Goal: Obtain resource: Download file/media

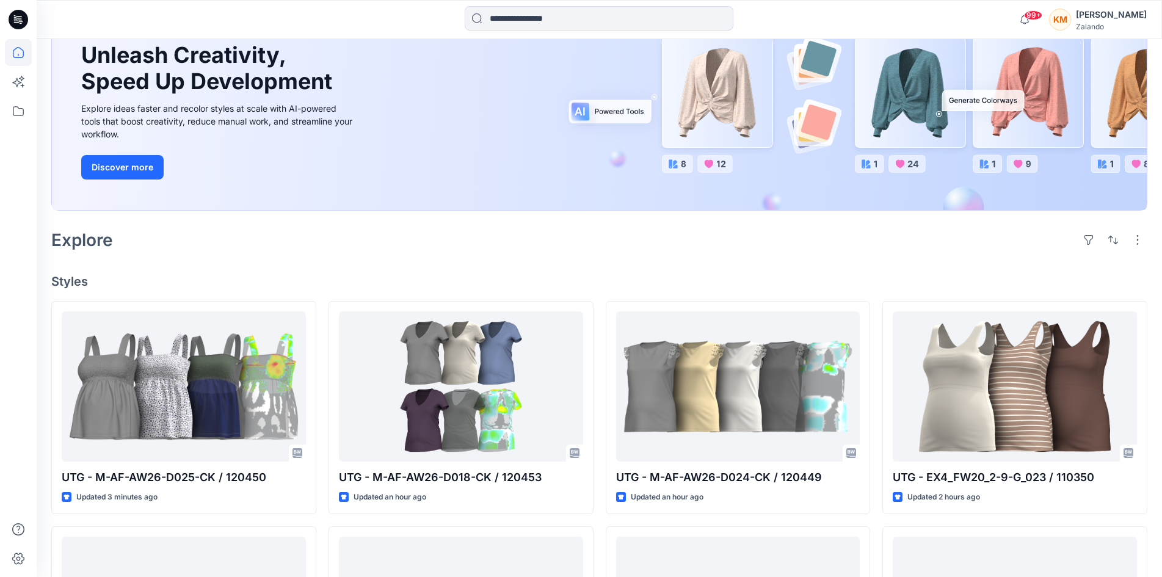
scroll to position [122, 0]
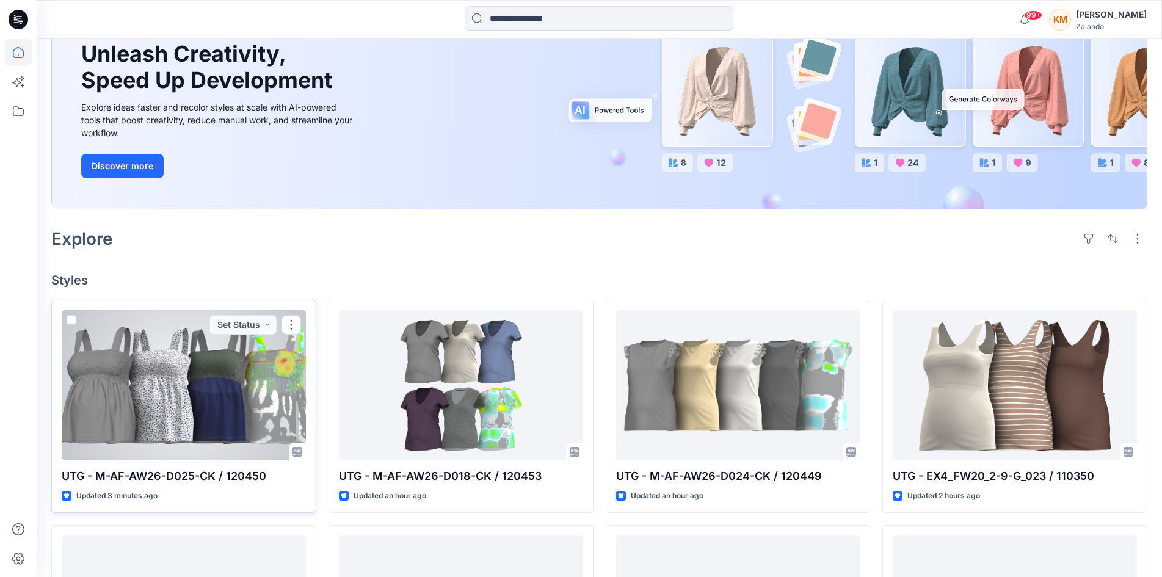
click at [215, 388] on div at bounding box center [184, 385] width 244 height 150
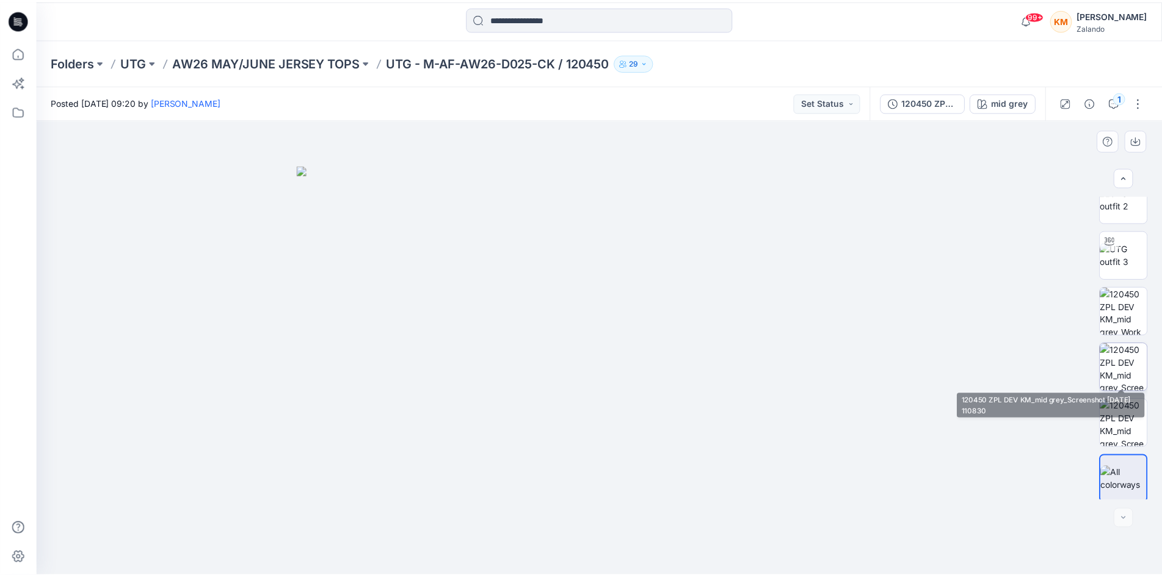
scroll to position [81, 0]
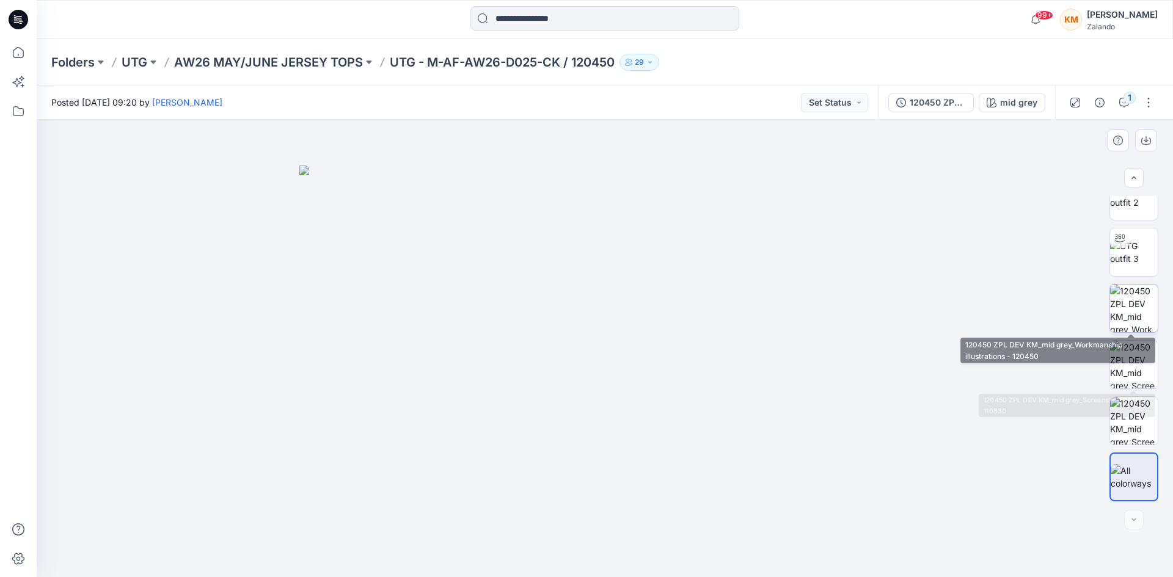
click at [1132, 303] on img at bounding box center [1134, 309] width 48 height 48
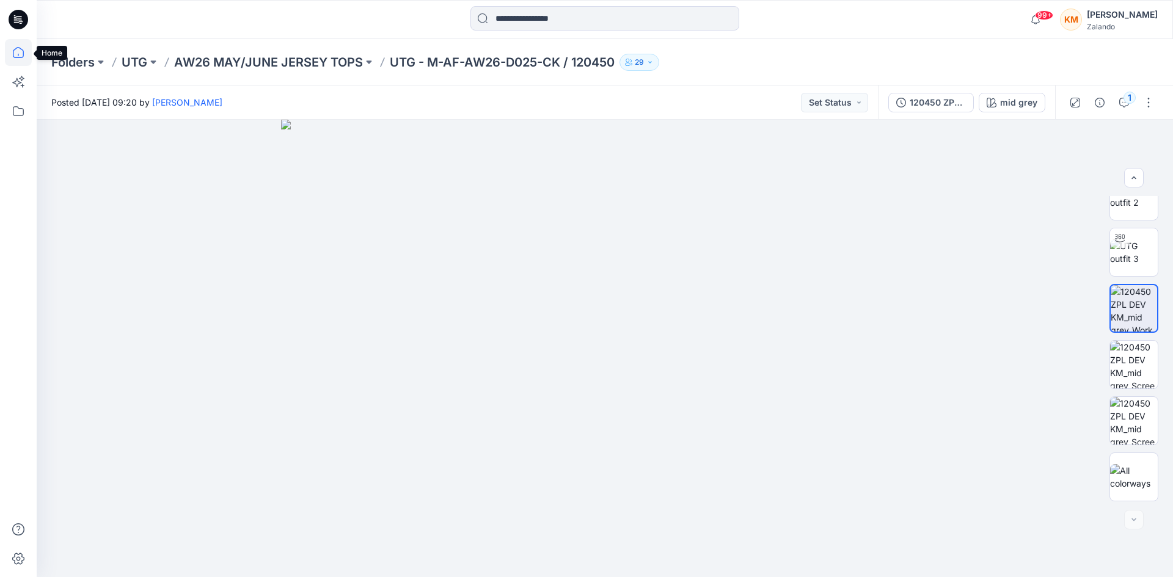
click at [15, 51] on icon at bounding box center [18, 52] width 27 height 27
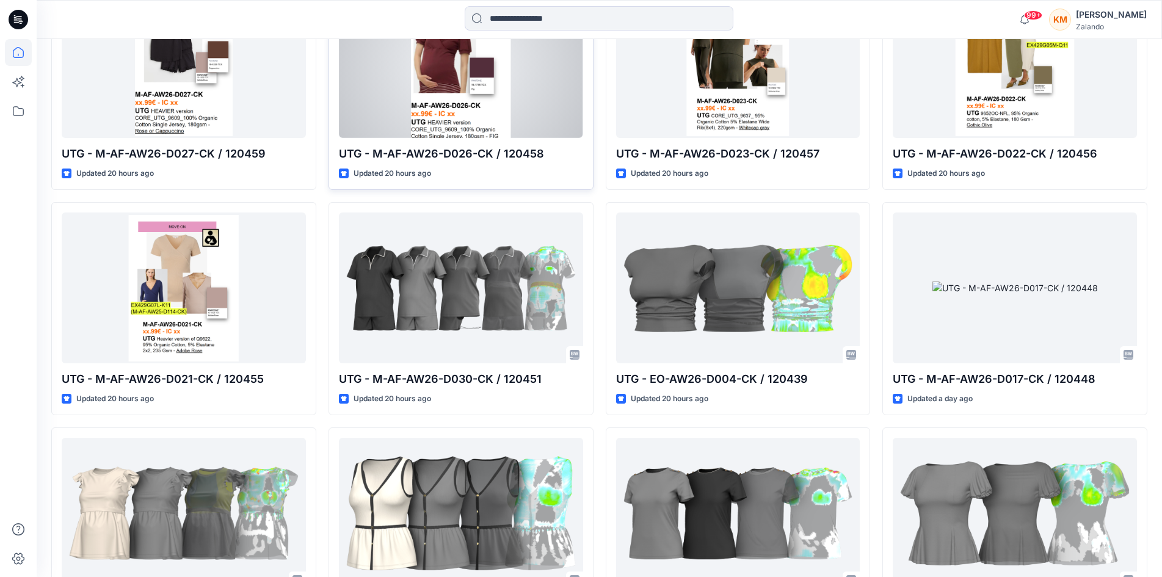
scroll to position [916, 0]
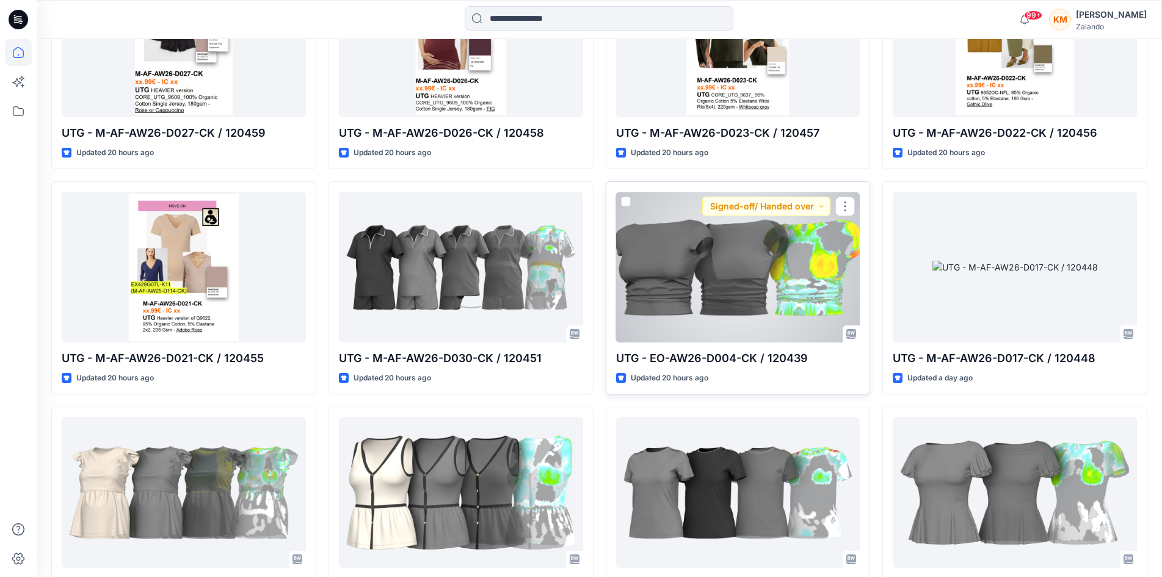
click at [711, 283] on div at bounding box center [738, 267] width 244 height 150
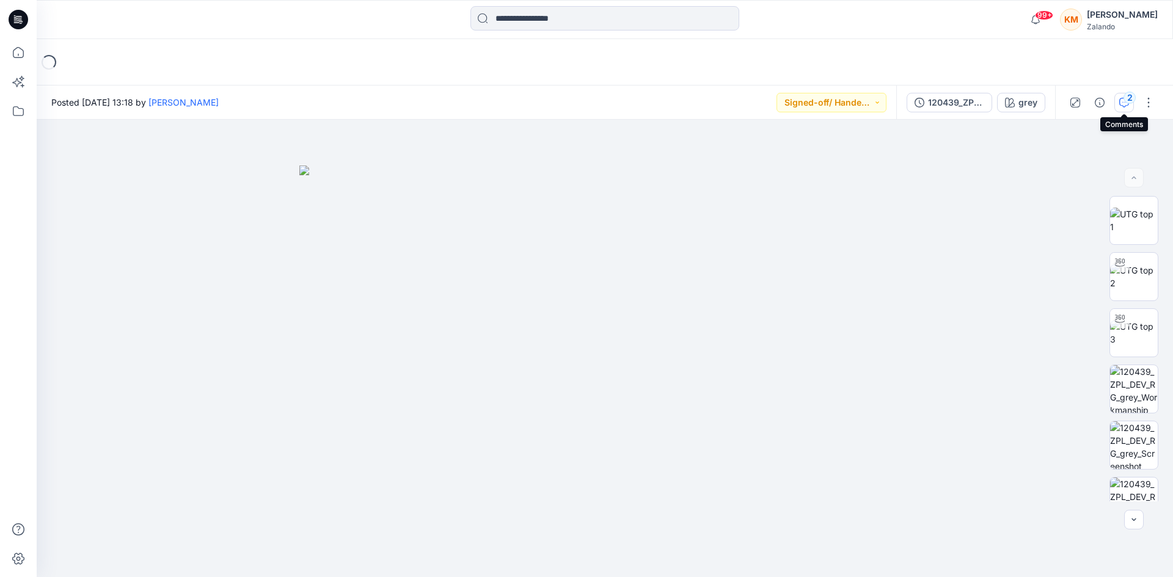
click at [1124, 100] on div "2" at bounding box center [1129, 98] width 12 height 12
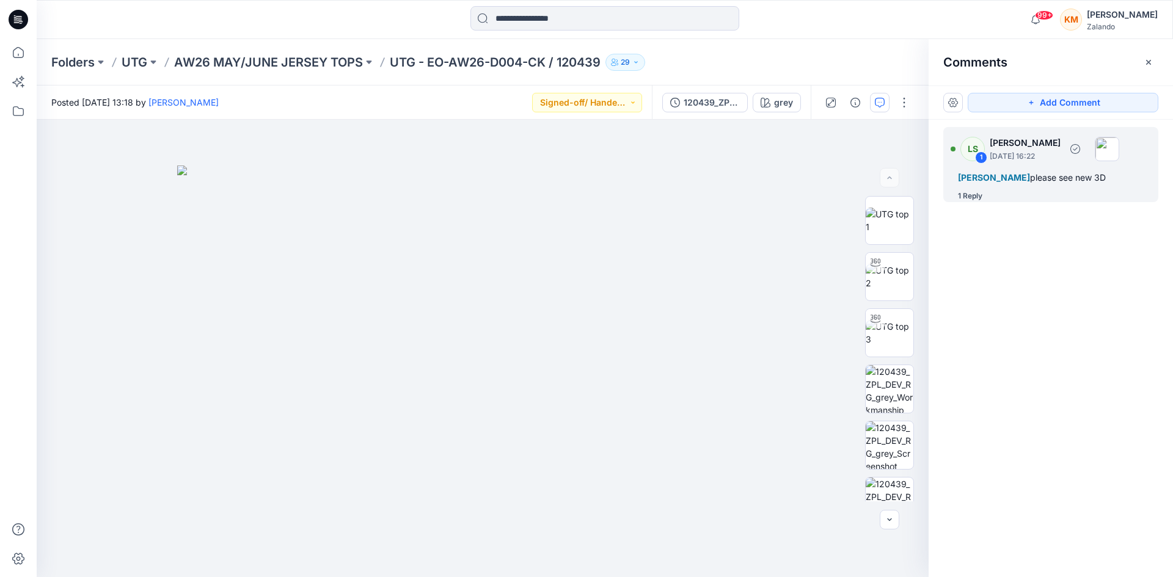
click at [972, 202] on div "1 Reply" at bounding box center [970, 196] width 24 height 12
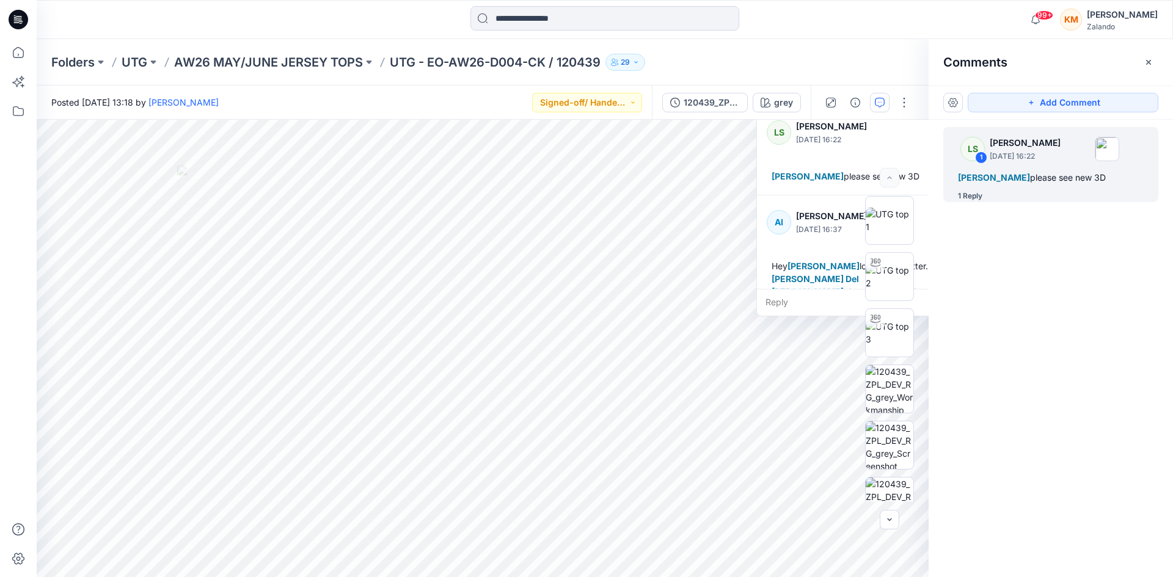
scroll to position [34, 0]
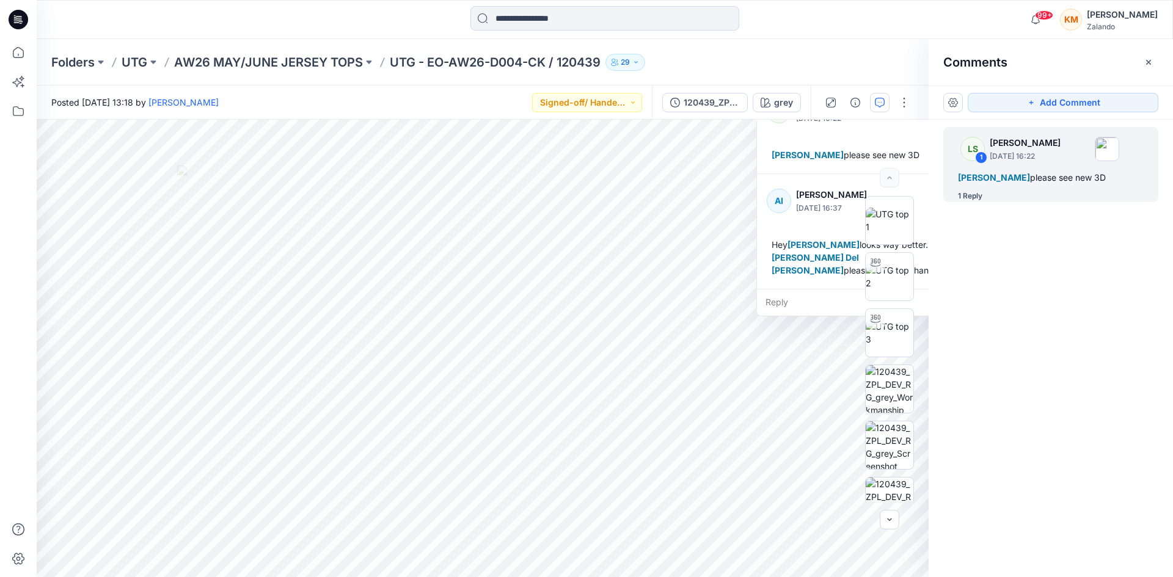
click at [824, 279] on div "Hey Lise Stougaard looks way better. Maria Del Rosario Vailati please proceed. …" at bounding box center [857, 257] width 181 height 48
click at [1151, 62] on icon "button" at bounding box center [1148, 62] width 10 height 10
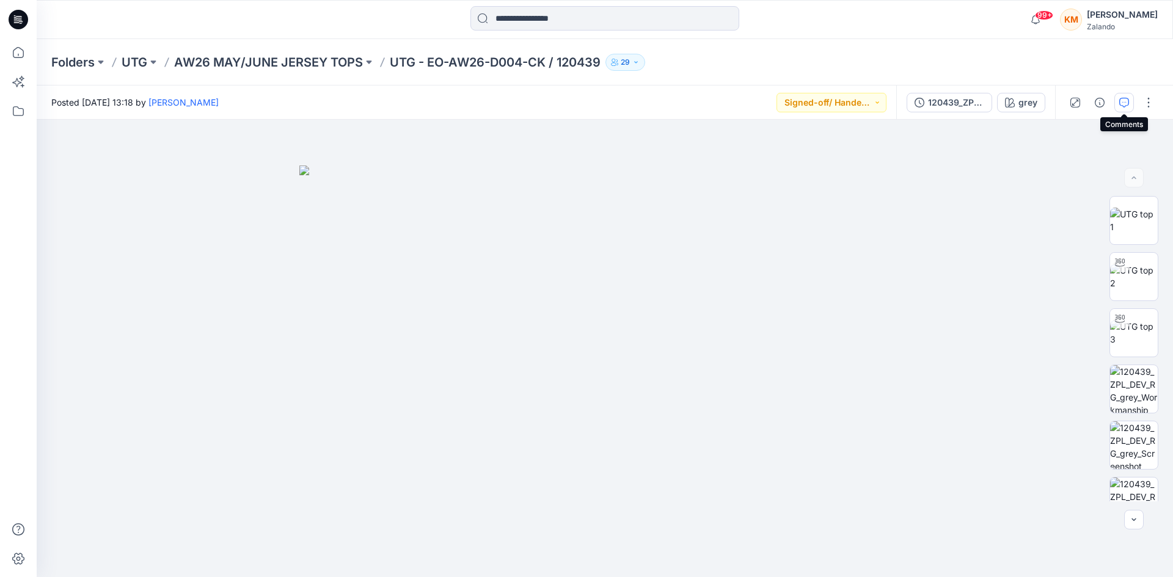
click at [1118, 97] on button "button" at bounding box center [1124, 103] width 20 height 20
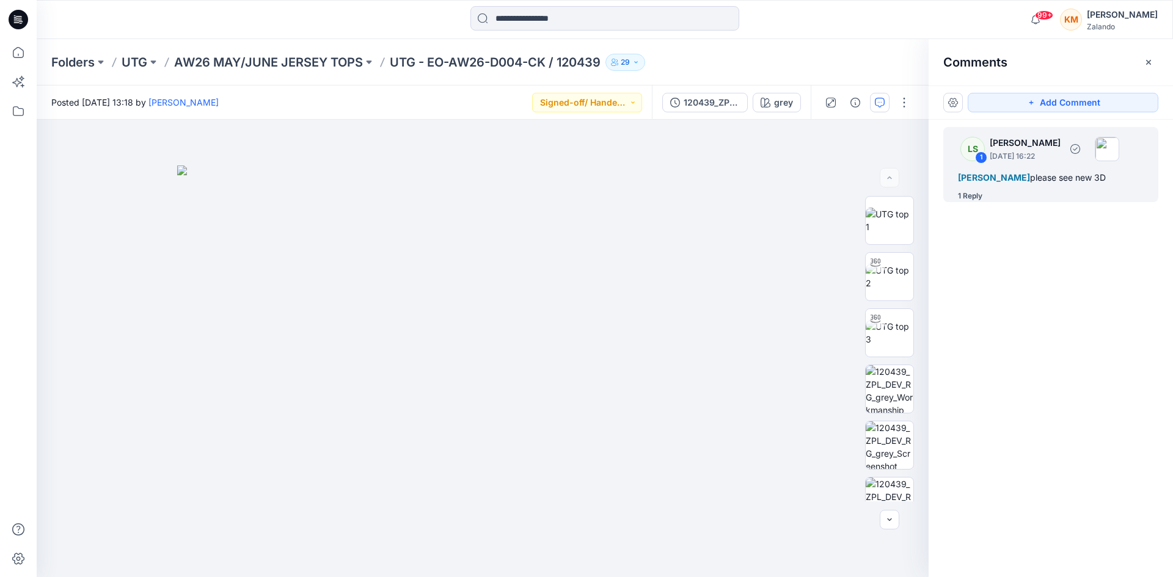
click at [1008, 185] on div "Alexandre Ivan Almeida Fonseca please see new 3D" at bounding box center [1051, 177] width 186 height 15
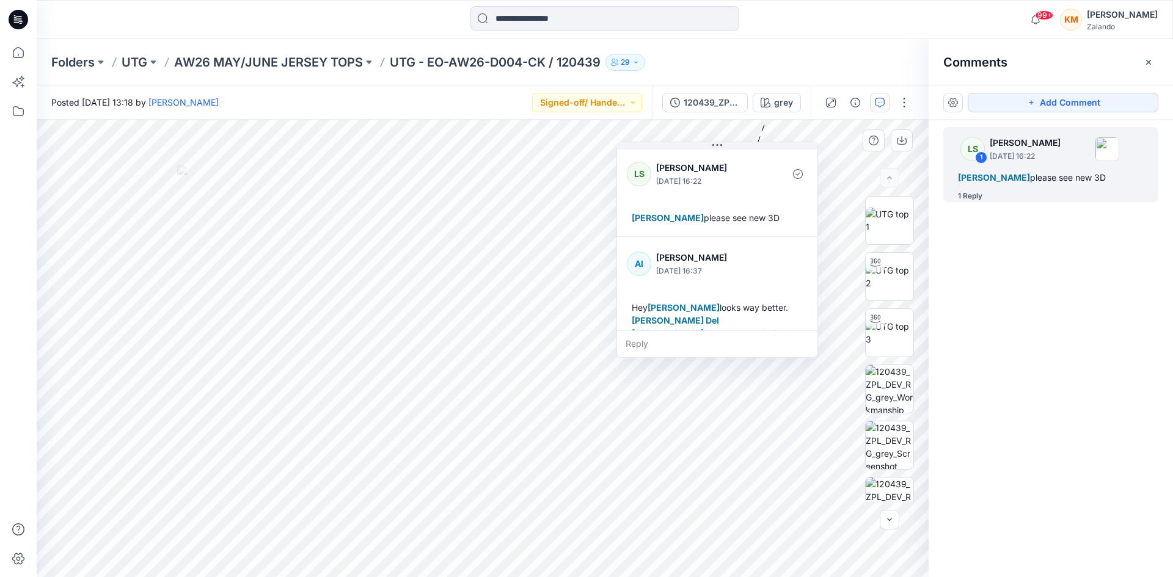
drag, startPoint x: 782, startPoint y: 159, endPoint x: 680, endPoint y: 235, distance: 126.6
click at [641, 200] on div "LS Lise Stougaard September 16, 2025 16:22 Alexandre Ivan Almeida Fonseca pleas…" at bounding box center [717, 191] width 200 height 89
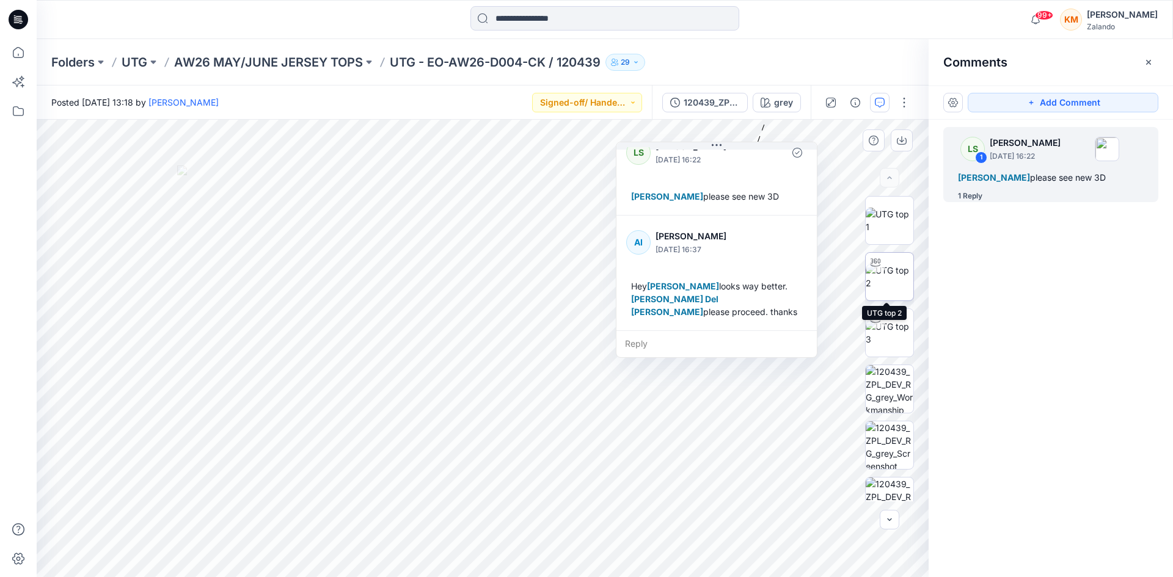
click at [882, 282] on img at bounding box center [889, 277] width 48 height 26
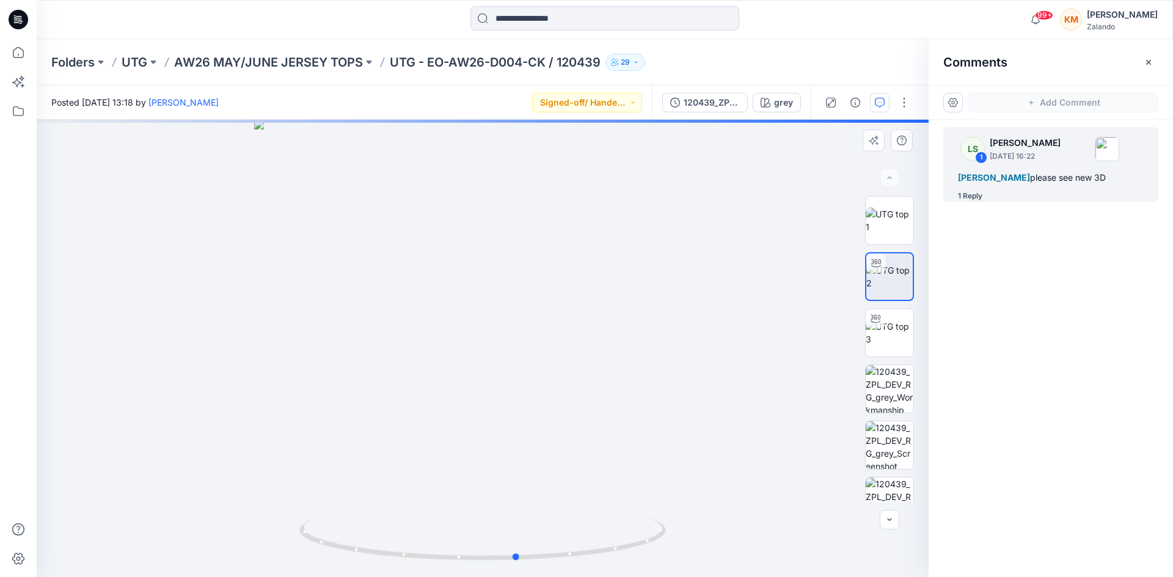
drag, startPoint x: 635, startPoint y: 546, endPoint x: 671, endPoint y: 528, distance: 39.9
click at [671, 528] on div at bounding box center [483, 348] width 892 height 457
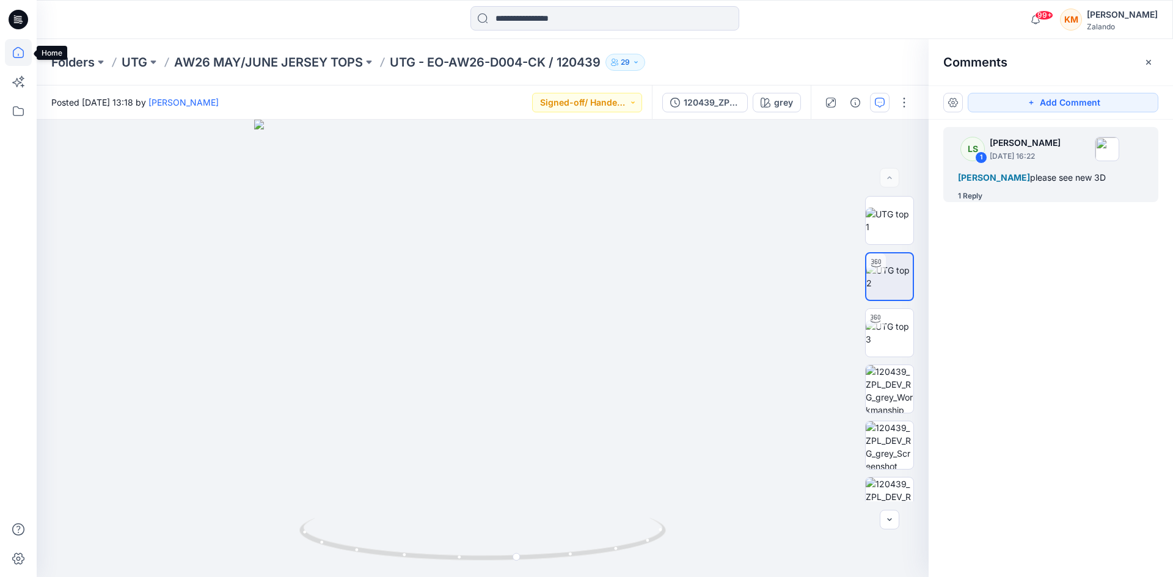
click at [13, 51] on icon at bounding box center [18, 52] width 11 height 11
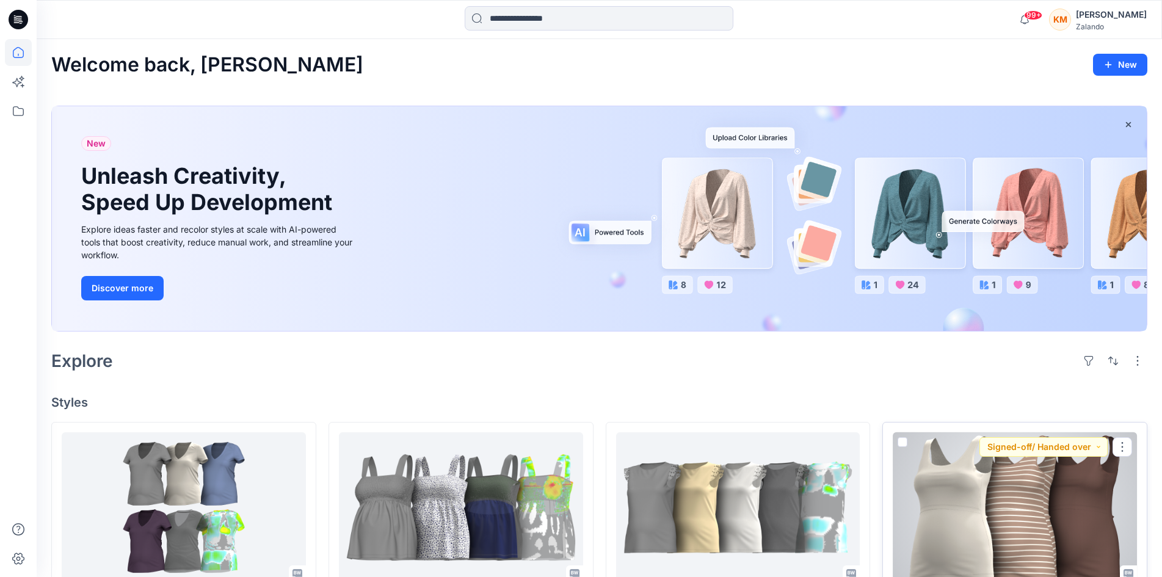
click at [961, 508] on div at bounding box center [1015, 507] width 244 height 150
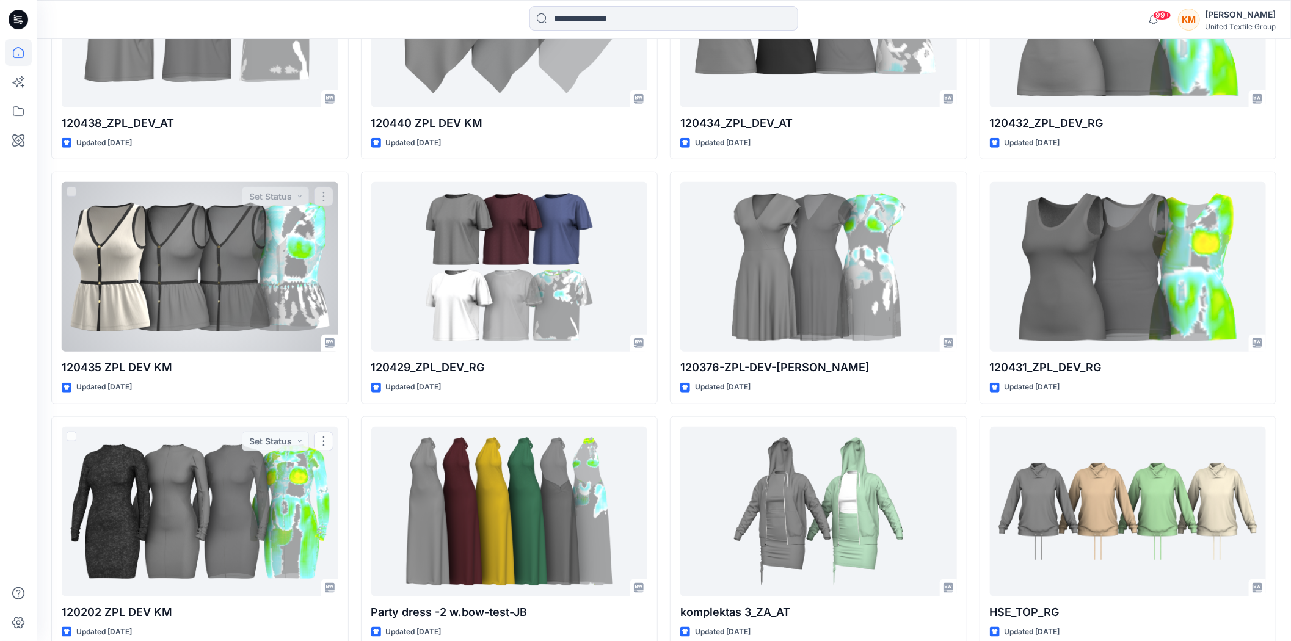
scroll to position [3252, 0]
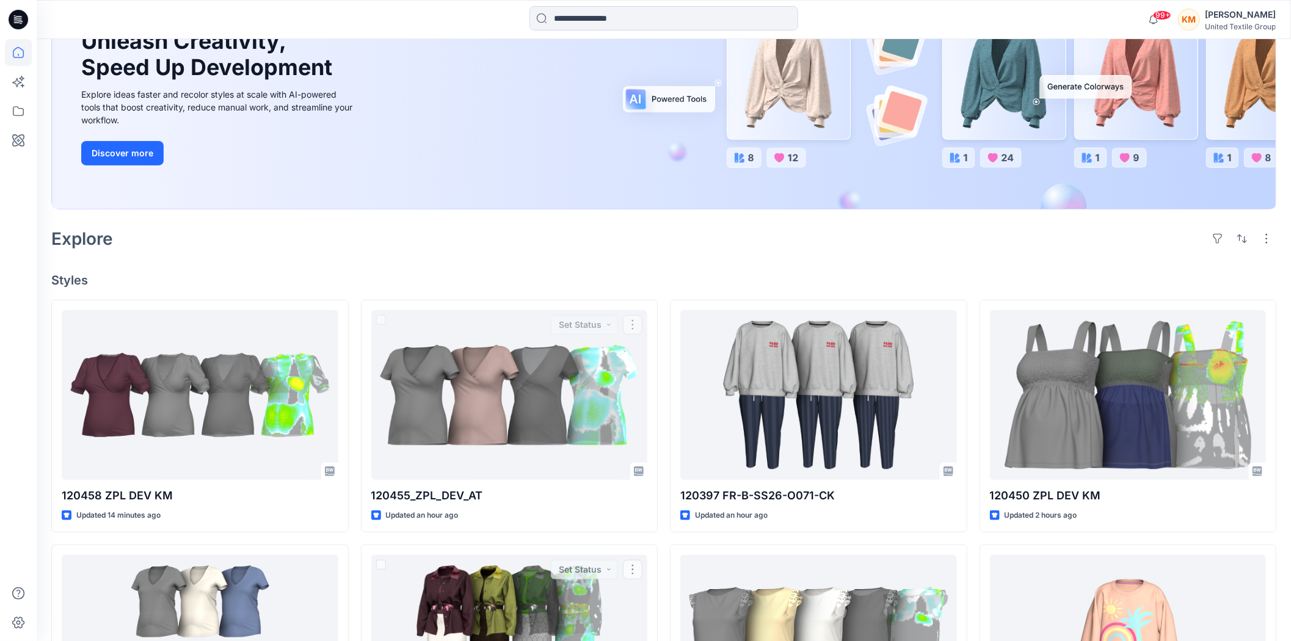
scroll to position [203, 0]
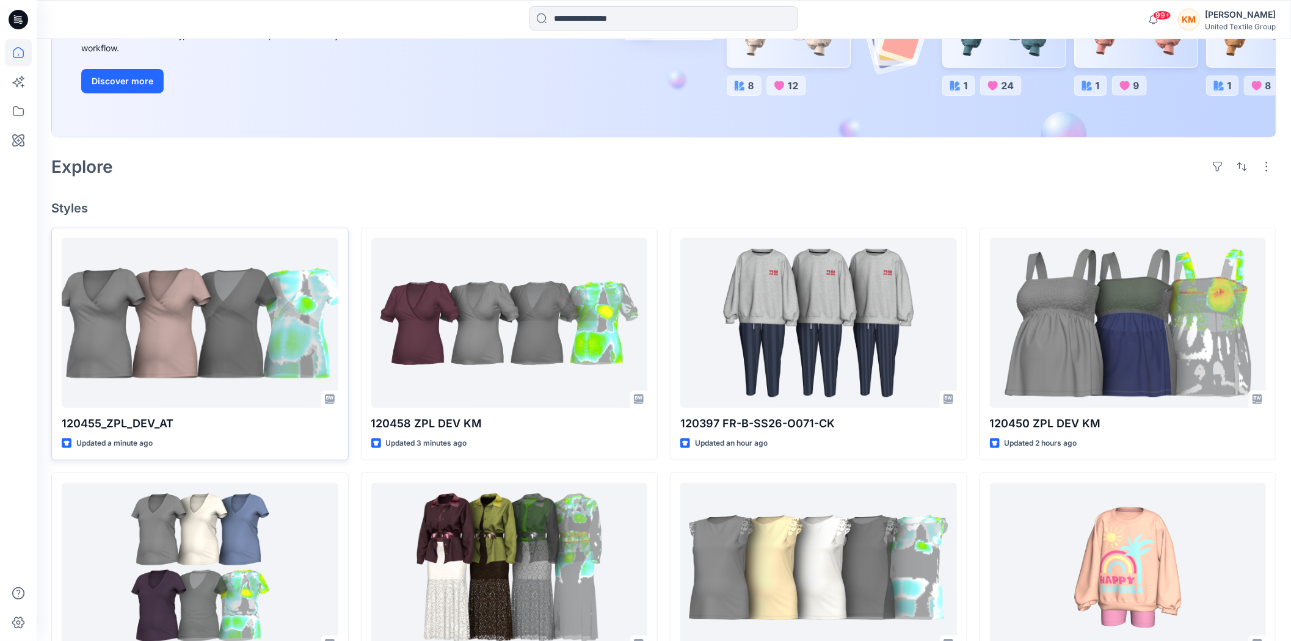
scroll to position [271, 0]
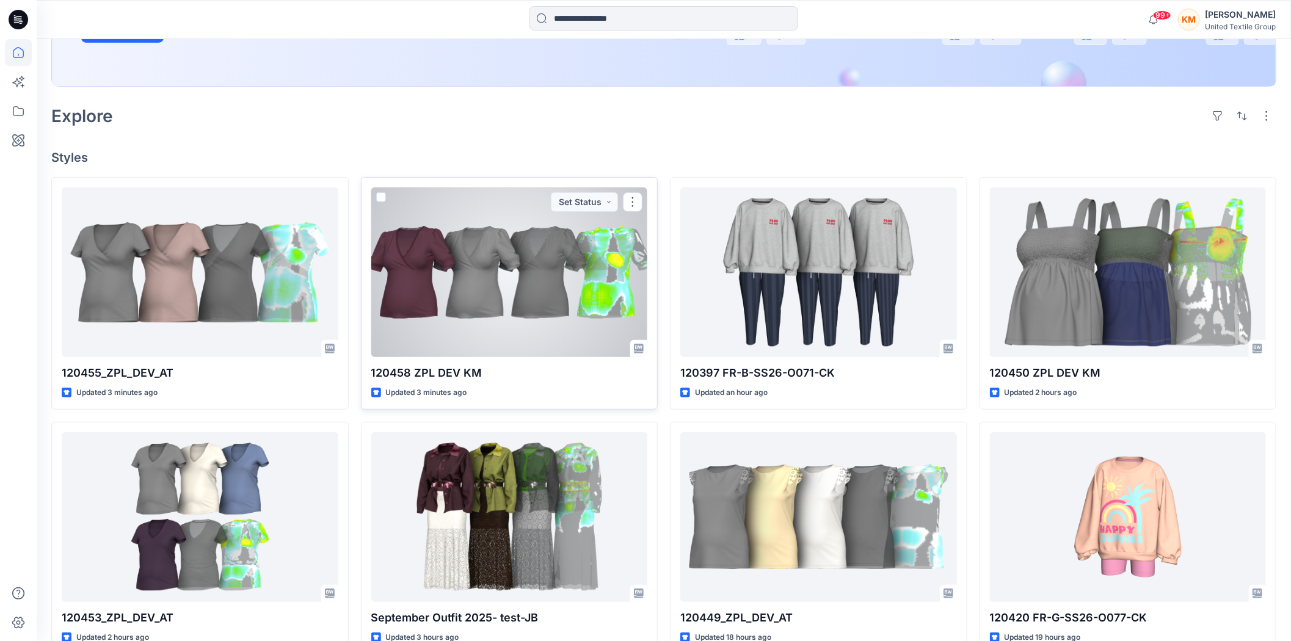
click at [511, 250] on div at bounding box center [509, 273] width 277 height 170
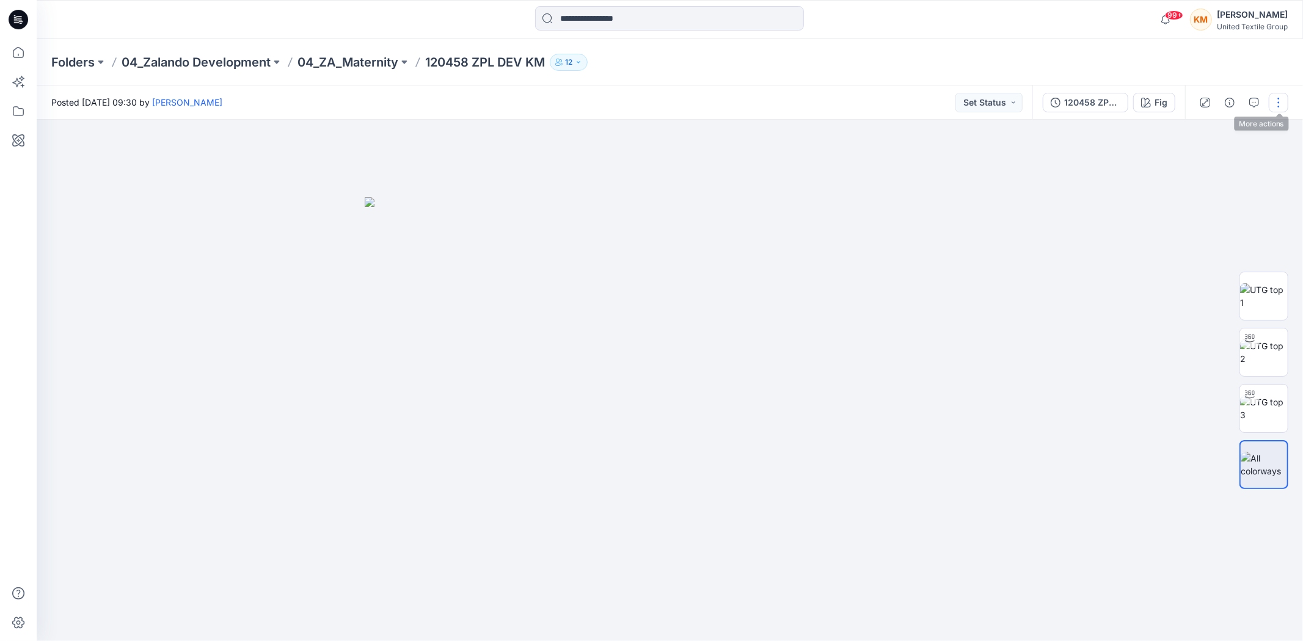
click at [1274, 101] on button "button" at bounding box center [1279, 103] width 20 height 20
click at [1196, 162] on p "Edit" at bounding box center [1189, 164] width 15 height 13
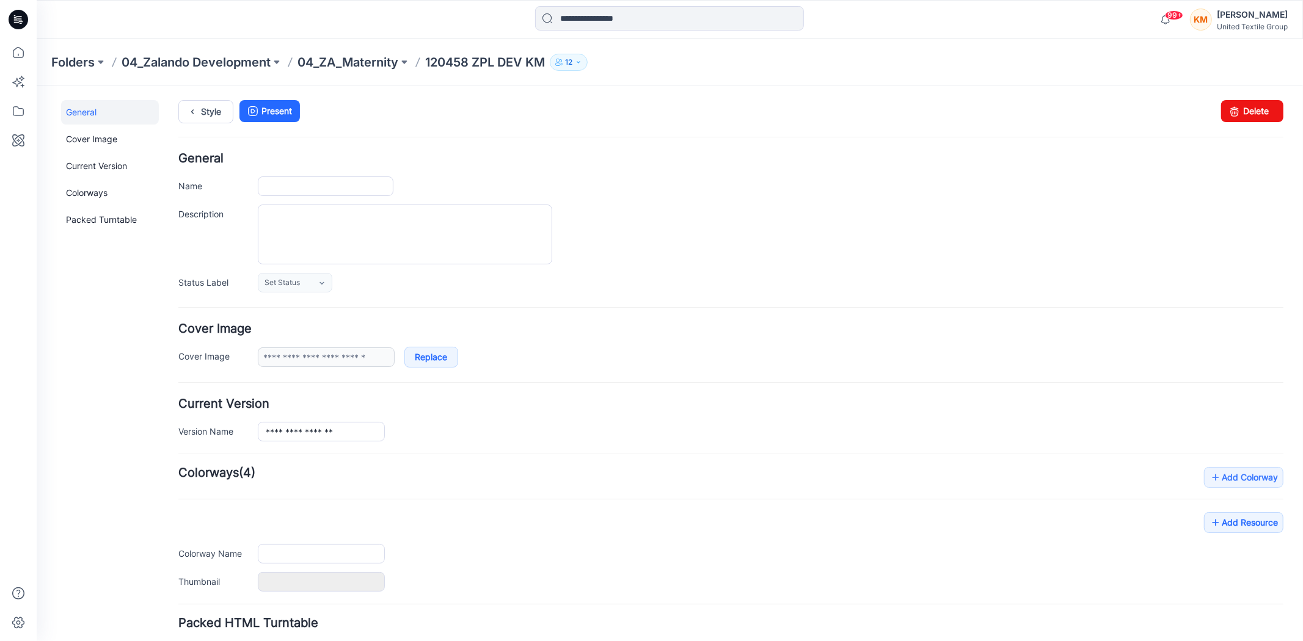
type input "**********"
type input "***"
type input "**********"
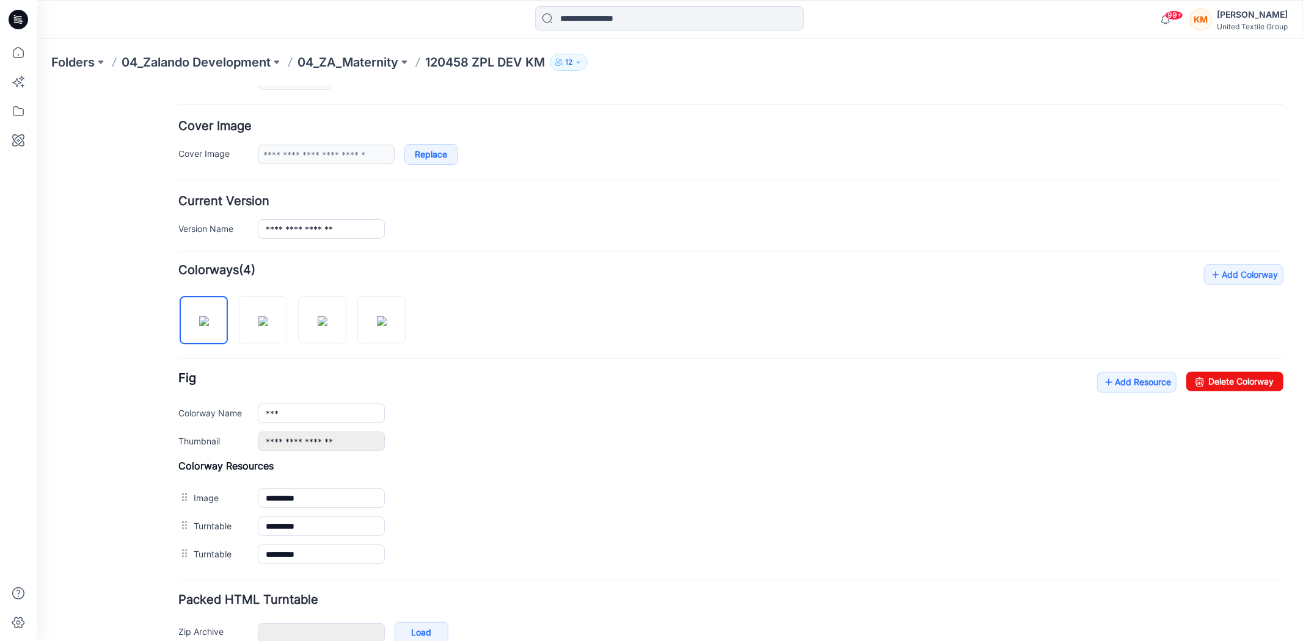
scroll to position [203, 0]
click at [1118, 385] on link "Add Resource" at bounding box center [1135, 381] width 79 height 21
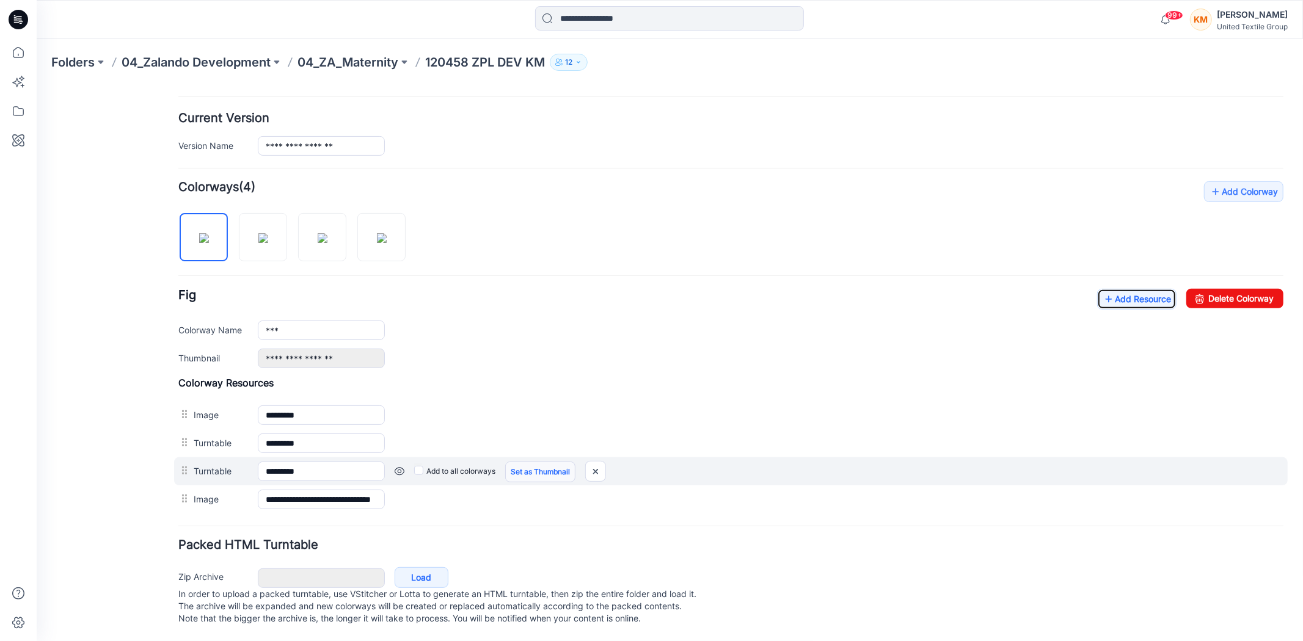
scroll to position [300, 0]
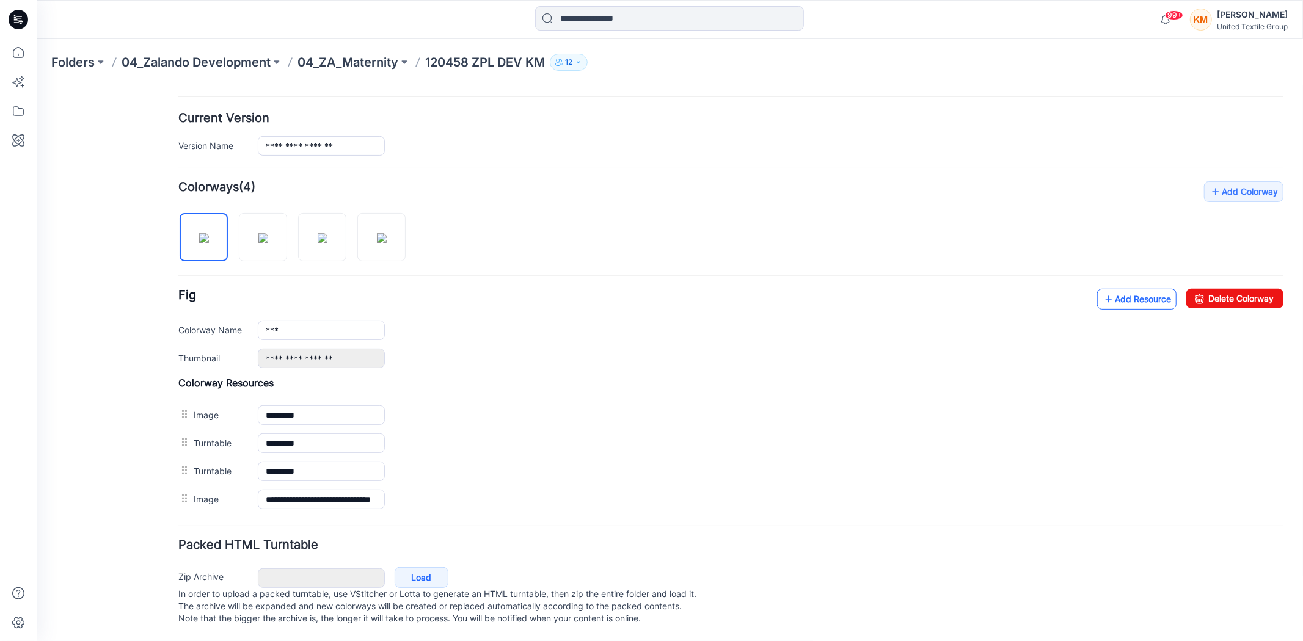
click at [1112, 288] on link "Add Resource" at bounding box center [1135, 298] width 79 height 21
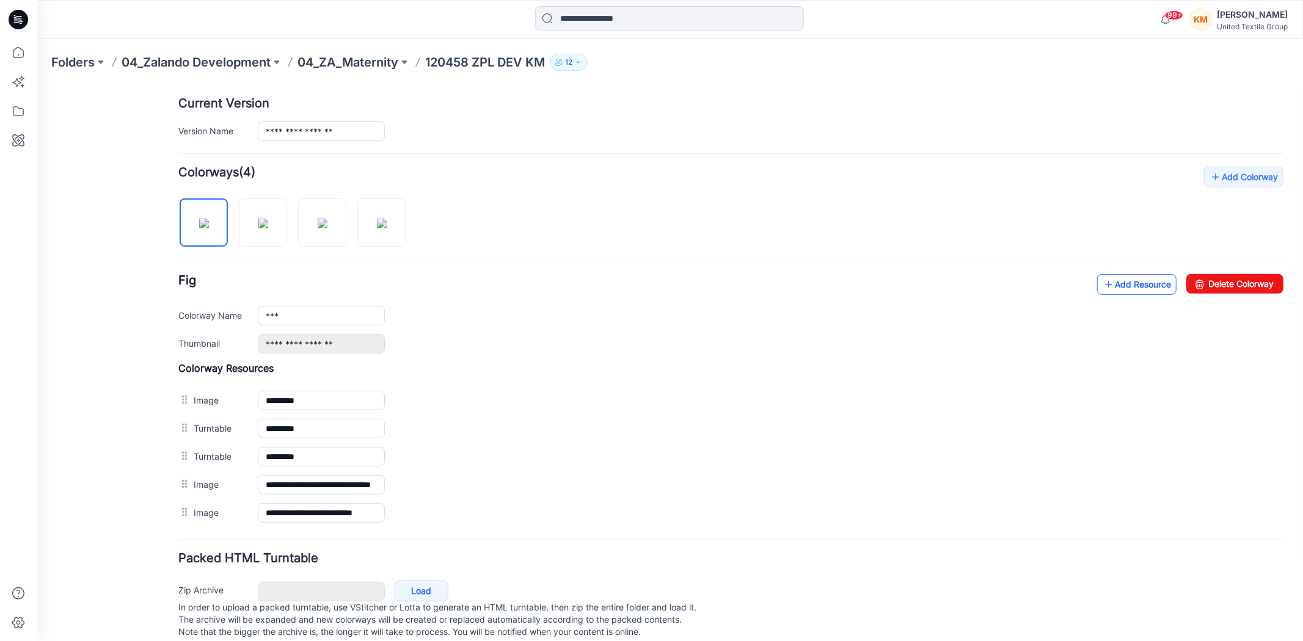
click at [1129, 283] on link "Add Resource" at bounding box center [1135, 284] width 79 height 21
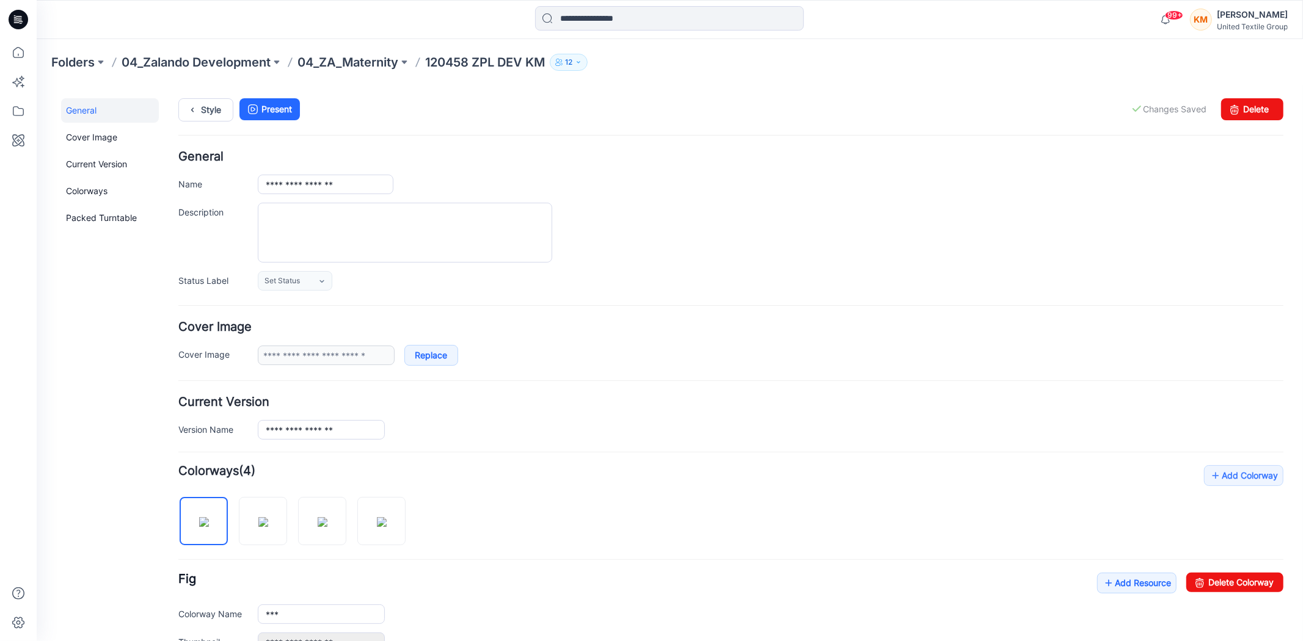
scroll to position [0, 0]
click at [208, 110] on link "Style" at bounding box center [205, 111] width 55 height 23
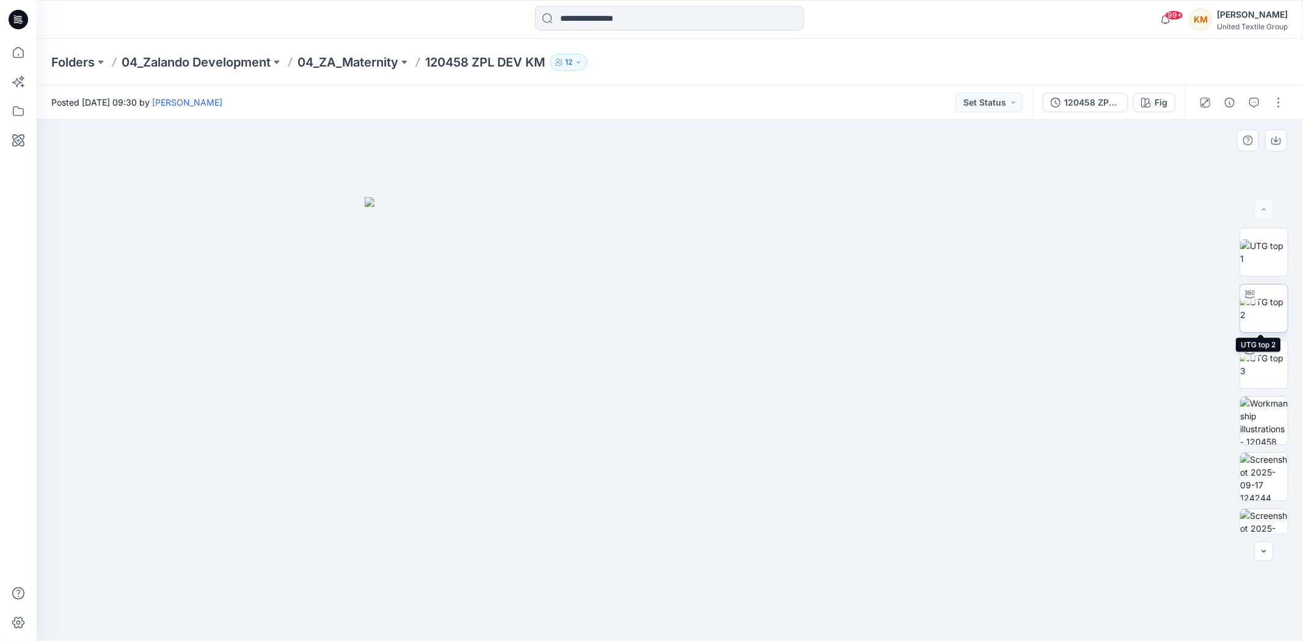
click at [1249, 308] on img at bounding box center [1264, 309] width 48 height 26
drag, startPoint x: 787, startPoint y: 620, endPoint x: 805, endPoint y: 626, distance: 19.3
click at [805, 626] on icon at bounding box center [672, 605] width 370 height 46
click at [20, 49] on icon at bounding box center [18, 52] width 27 height 27
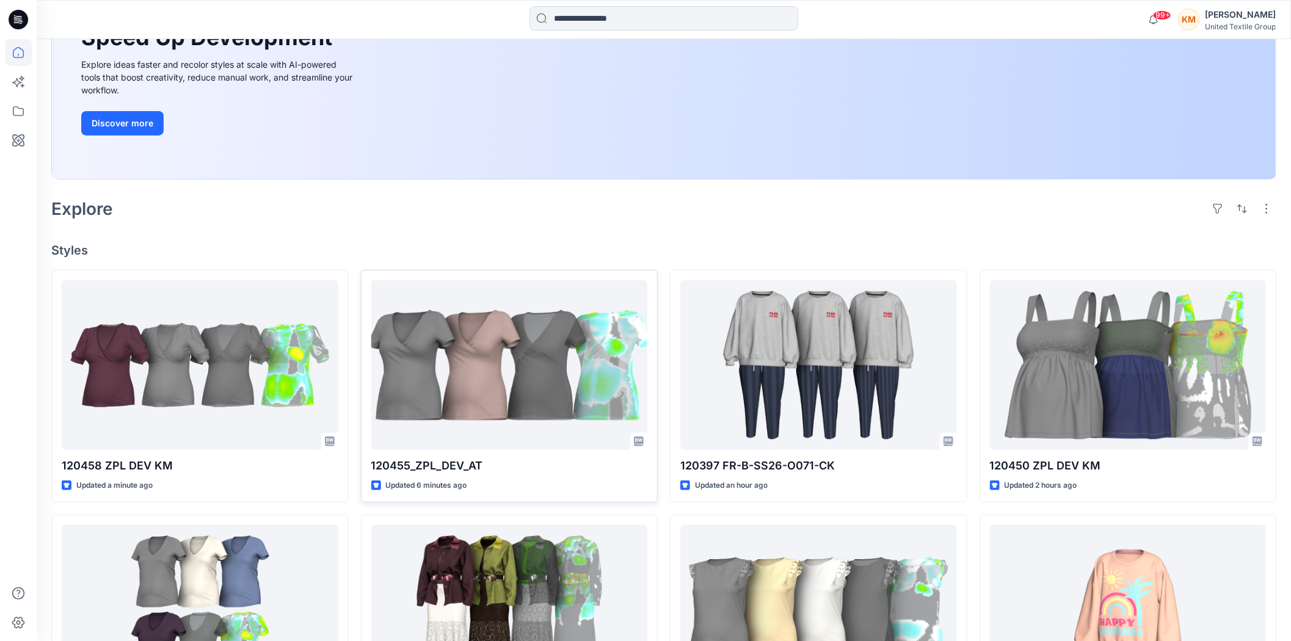
scroll to position [203, 0]
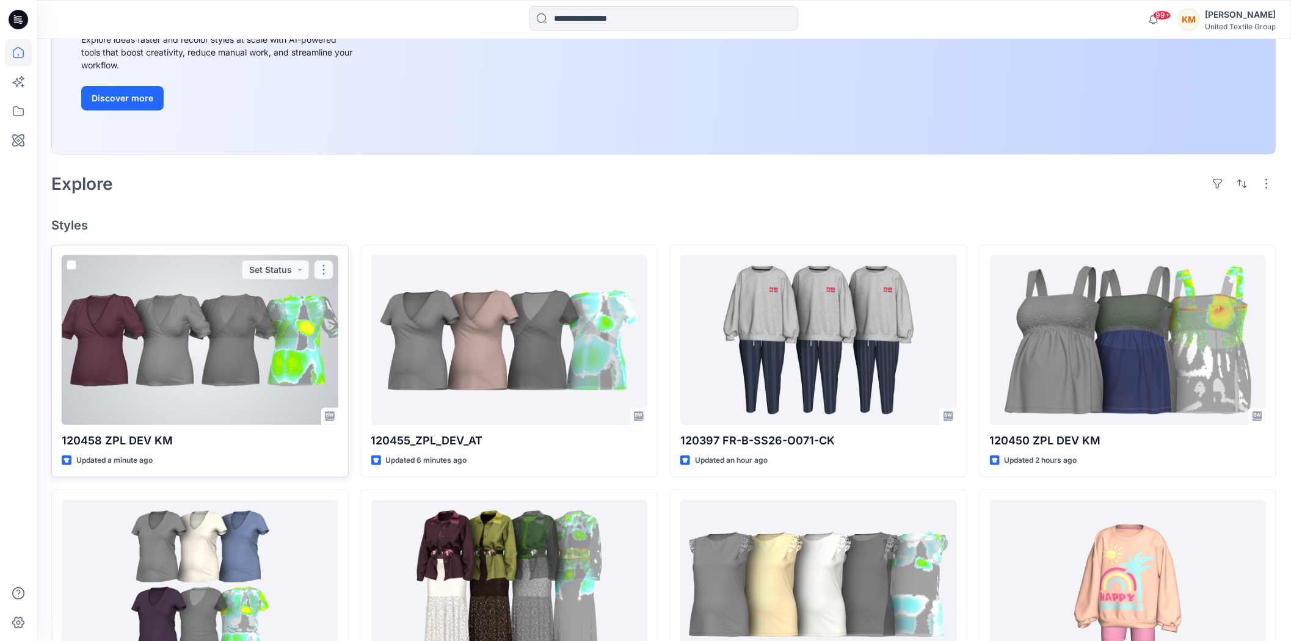
click at [326, 263] on button "button" at bounding box center [324, 270] width 20 height 20
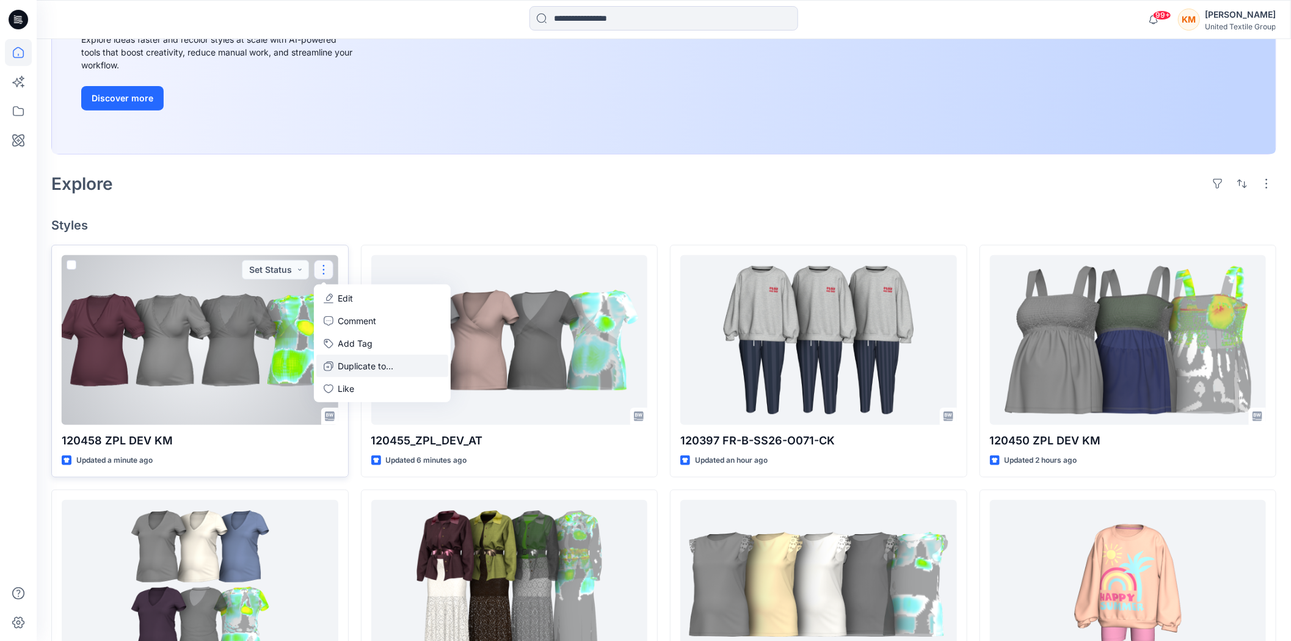
click at [358, 367] on p "Duplicate to..." at bounding box center [366, 366] width 56 height 13
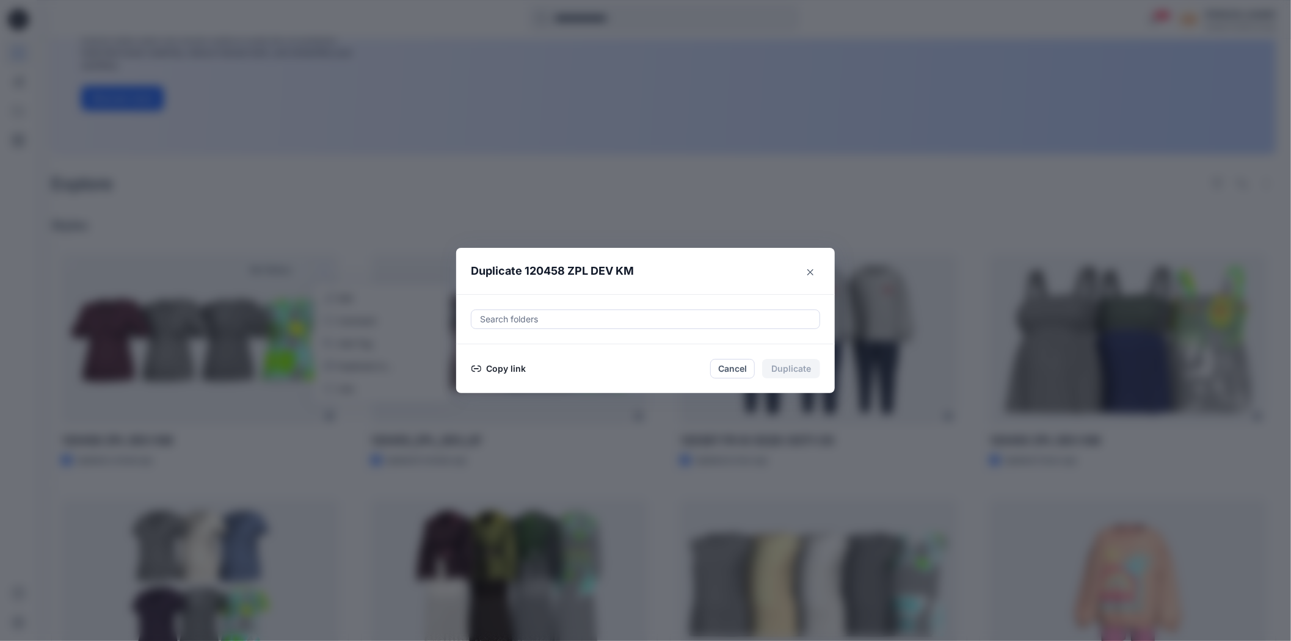
click at [515, 370] on button "Copy link" at bounding box center [499, 369] width 56 height 15
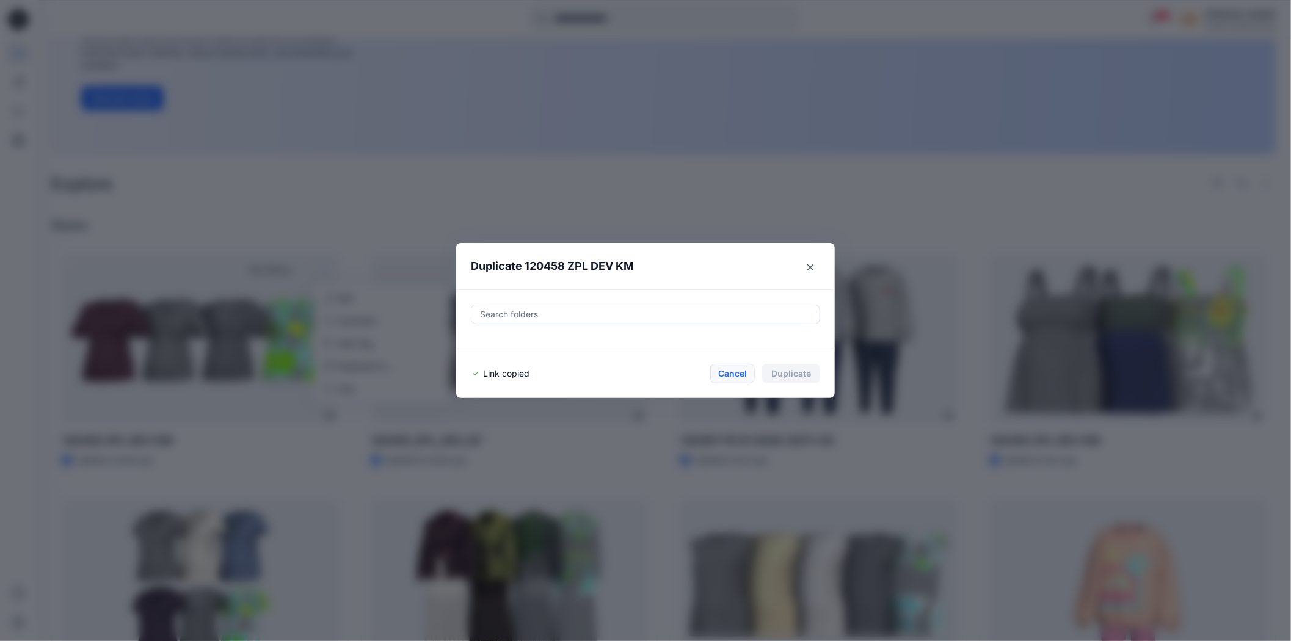
click at [742, 373] on button "Cancel" at bounding box center [732, 374] width 45 height 20
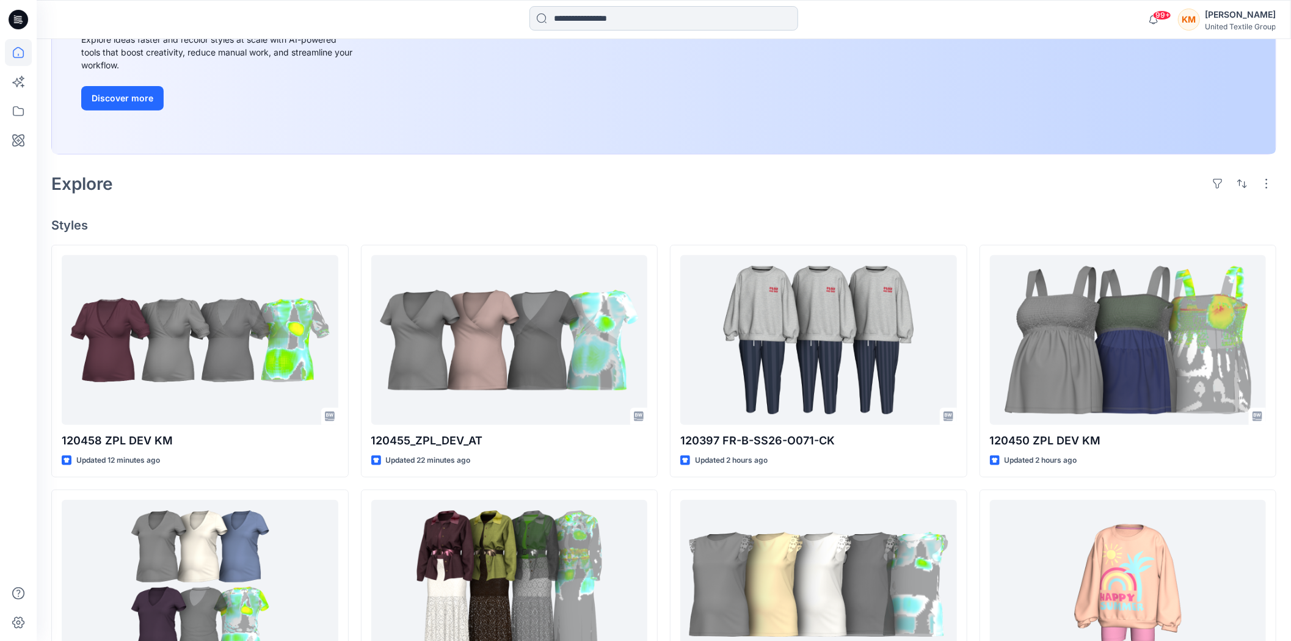
click at [693, 13] on input at bounding box center [664, 18] width 269 height 24
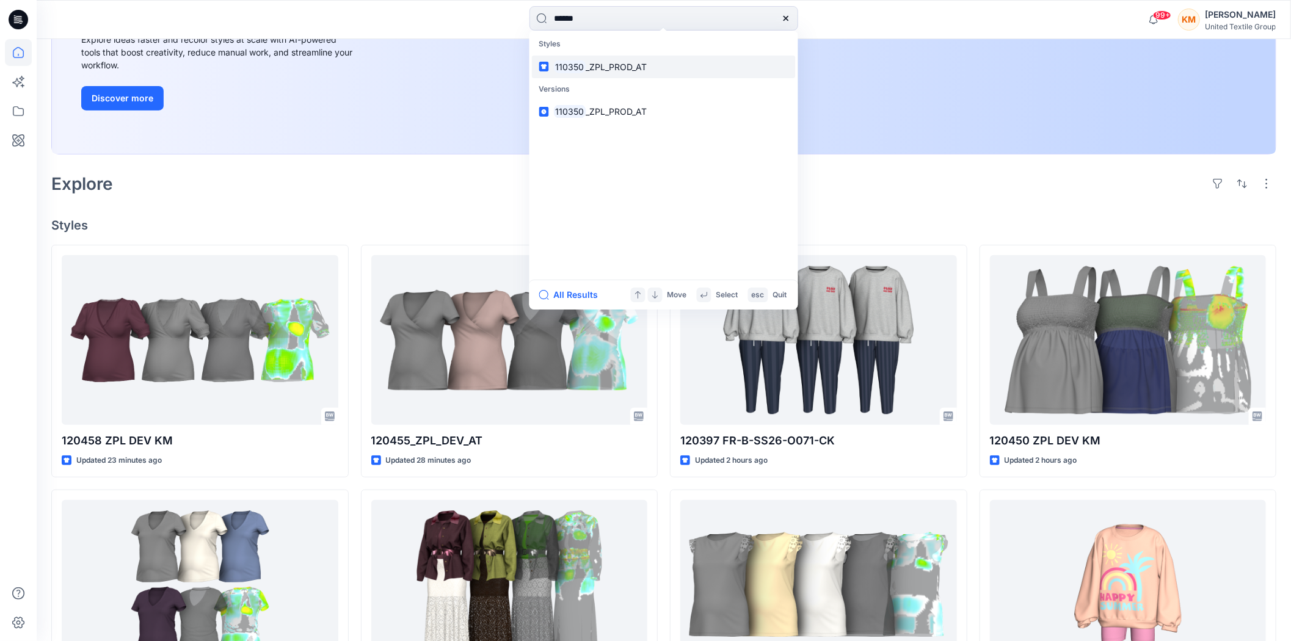
type input "******"
click at [616, 64] on span "_ZPL_PROD_AT" at bounding box center [616, 67] width 61 height 10
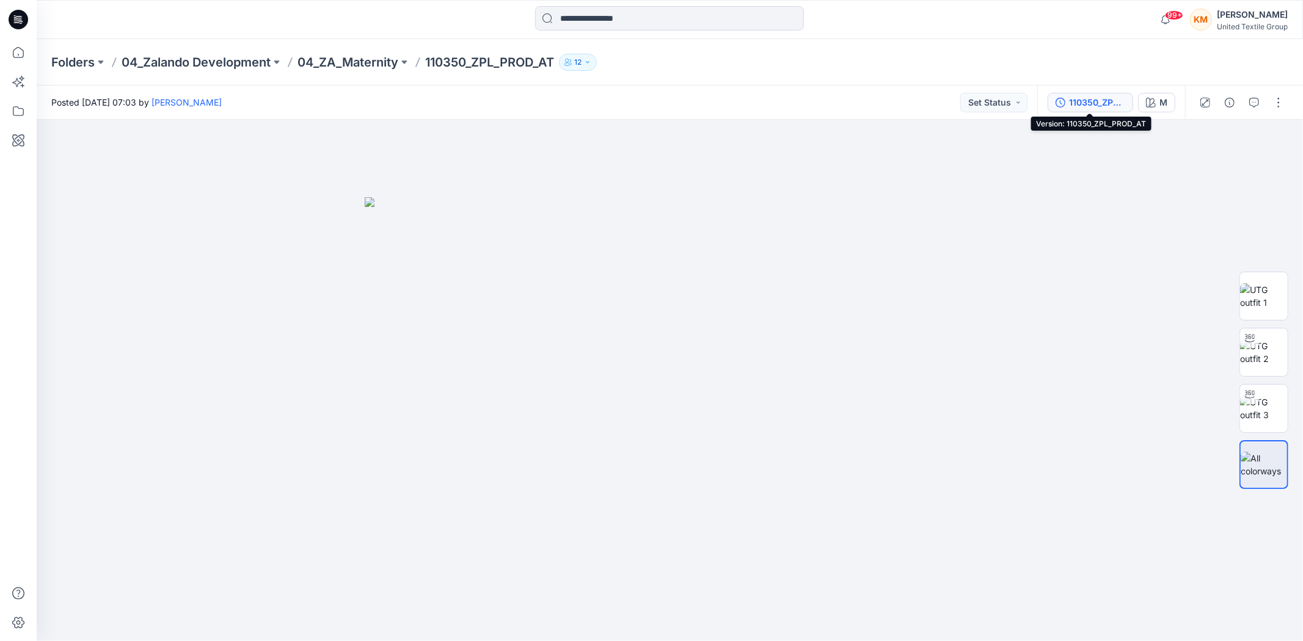
click at [1109, 99] on div "110350_ZPL_PROD_AT" at bounding box center [1097, 102] width 56 height 13
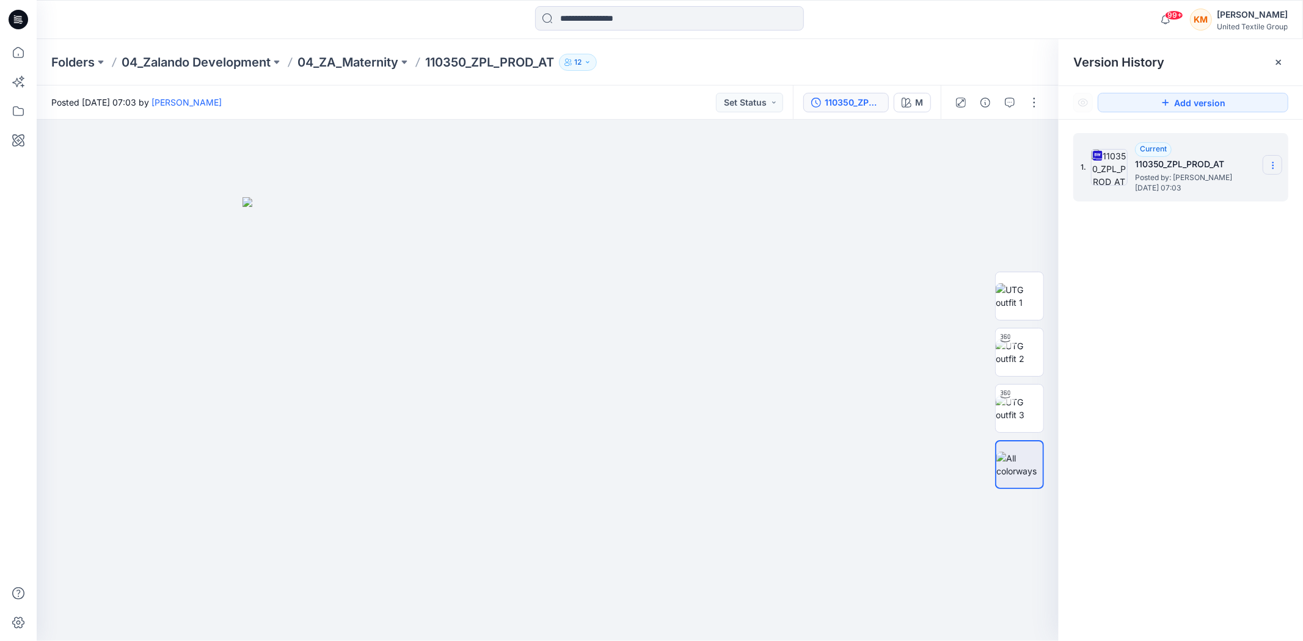
click at [1275, 163] on icon at bounding box center [1273, 166] width 10 height 10
click at [1209, 183] on span "Download Source BW File" at bounding box center [1211, 190] width 103 height 15
click at [17, 53] on icon at bounding box center [18, 52] width 27 height 27
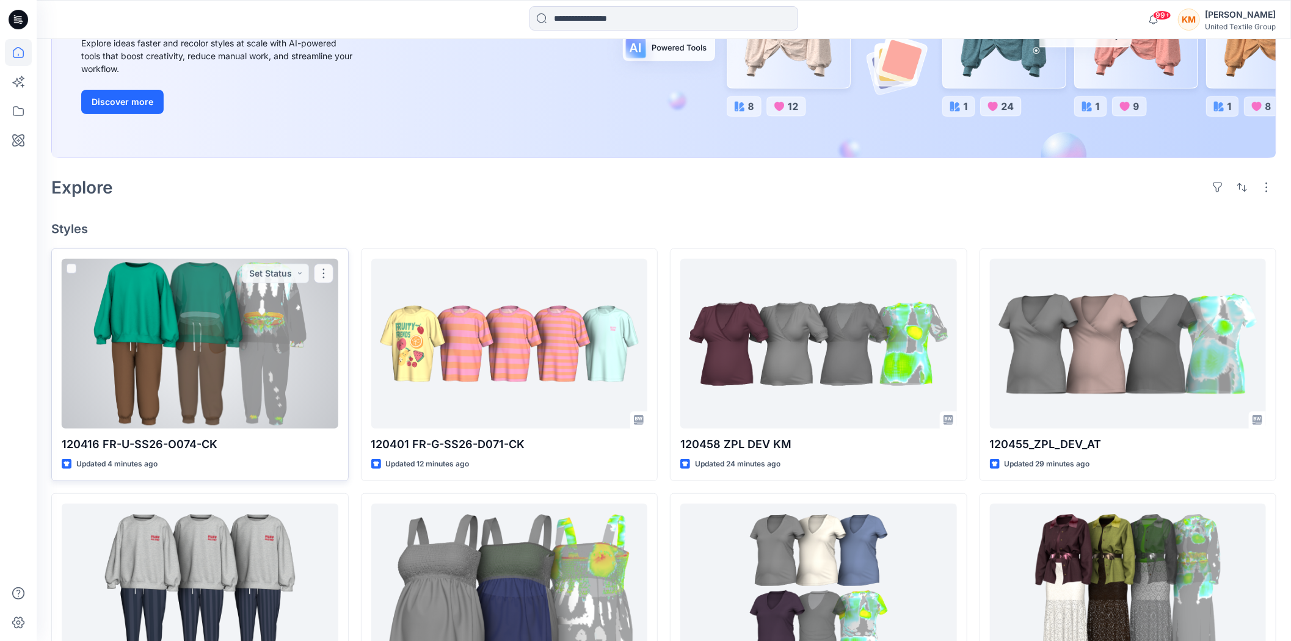
scroll to position [203, 0]
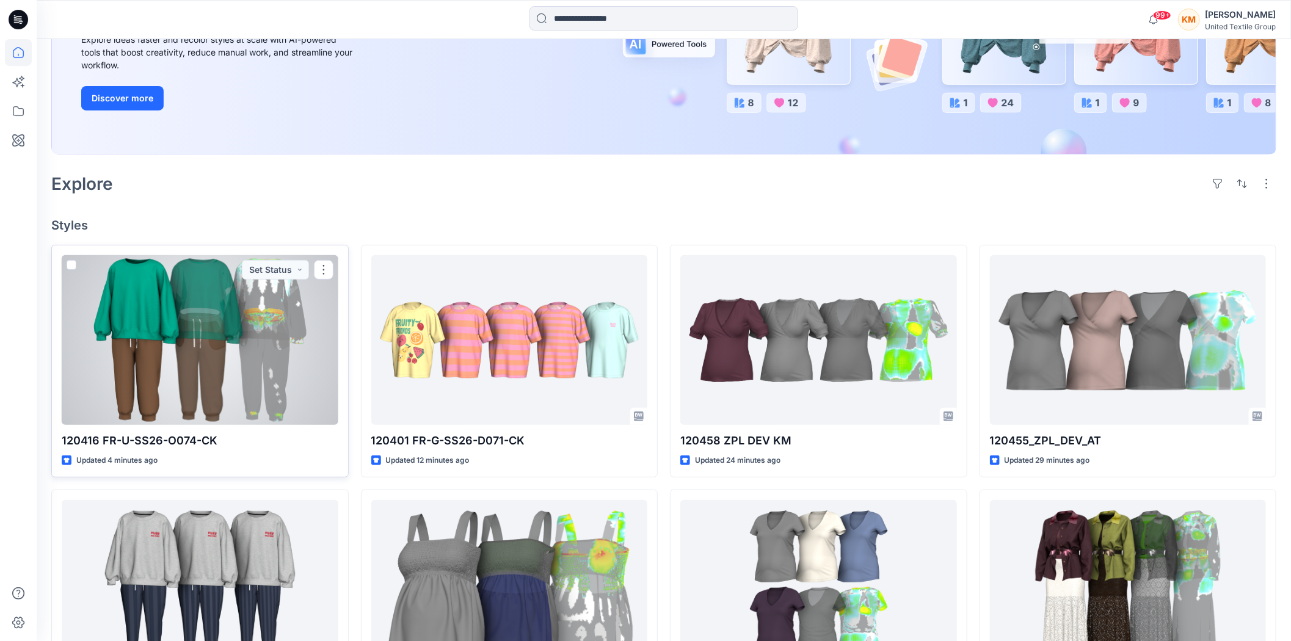
click at [264, 319] on div at bounding box center [200, 340] width 277 height 170
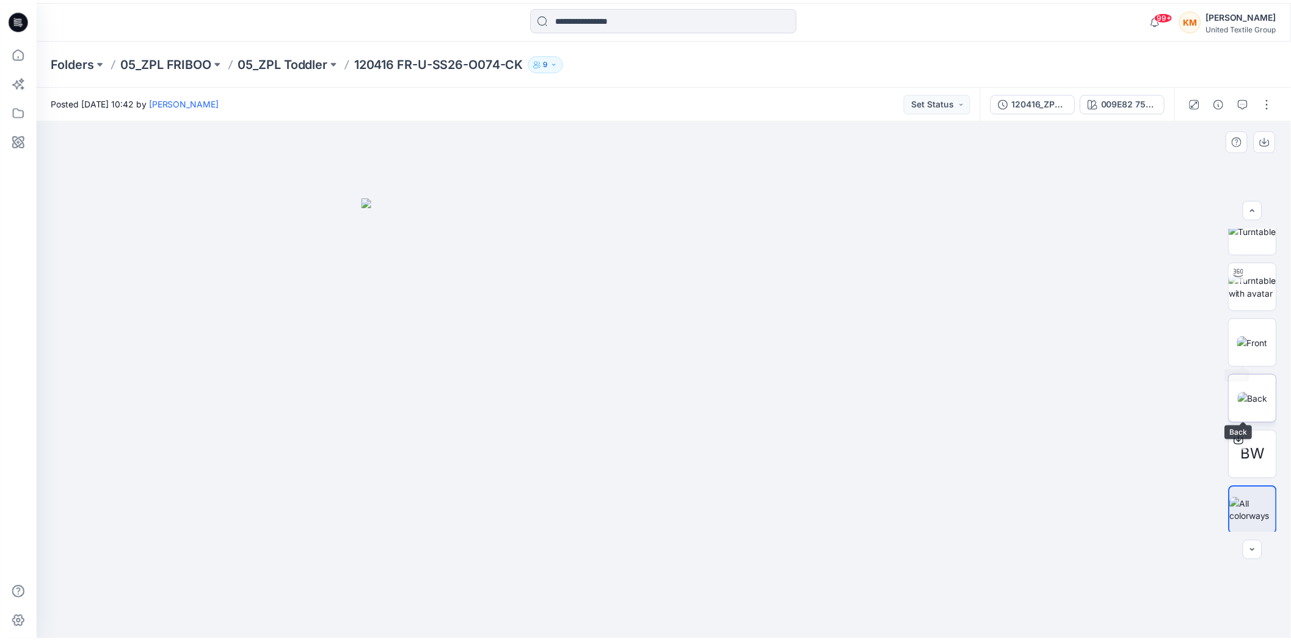
scroll to position [80, 0]
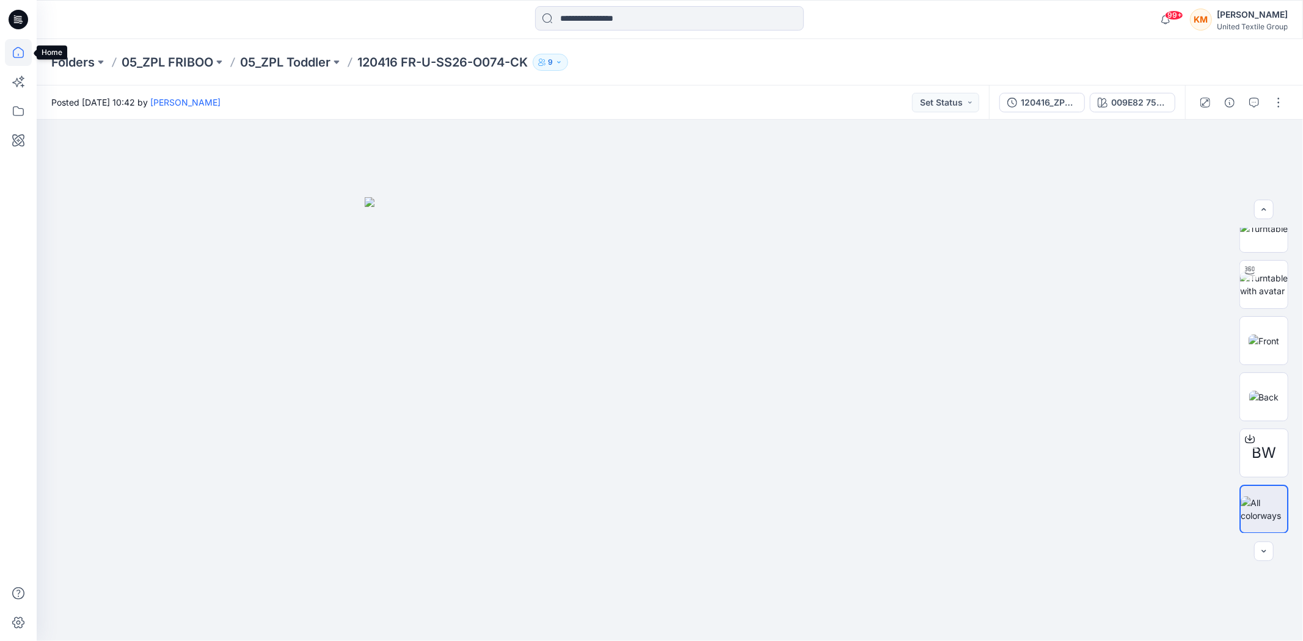
click at [13, 53] on icon at bounding box center [18, 52] width 11 height 11
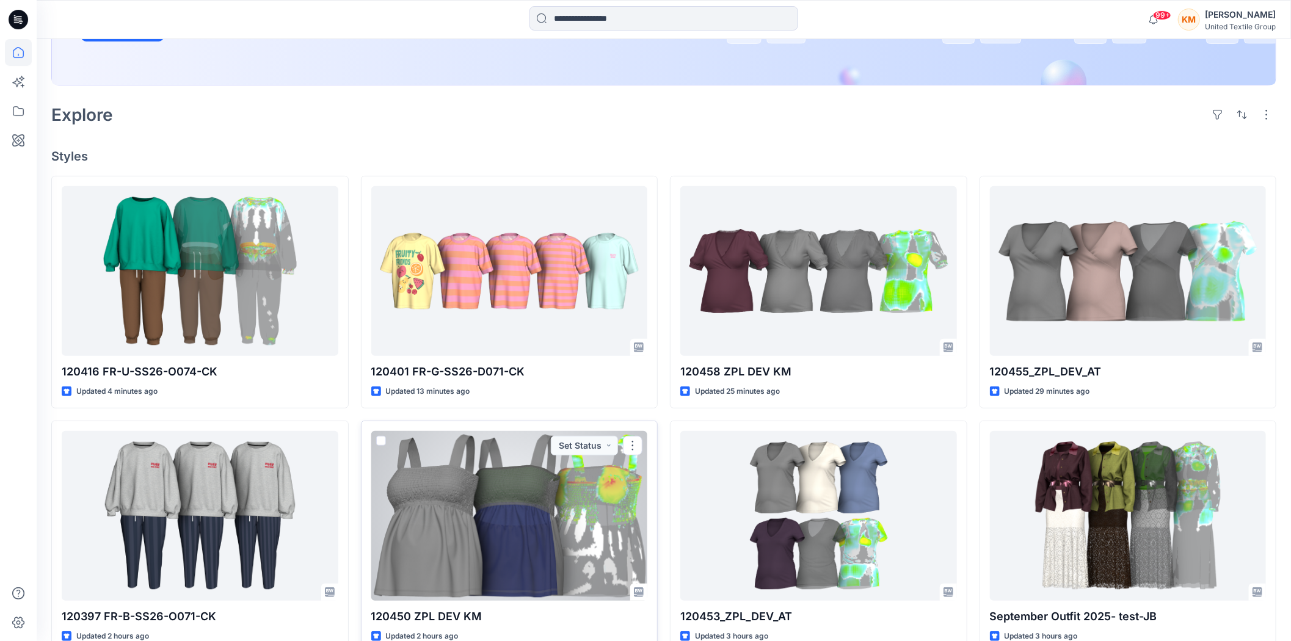
scroll to position [248, 0]
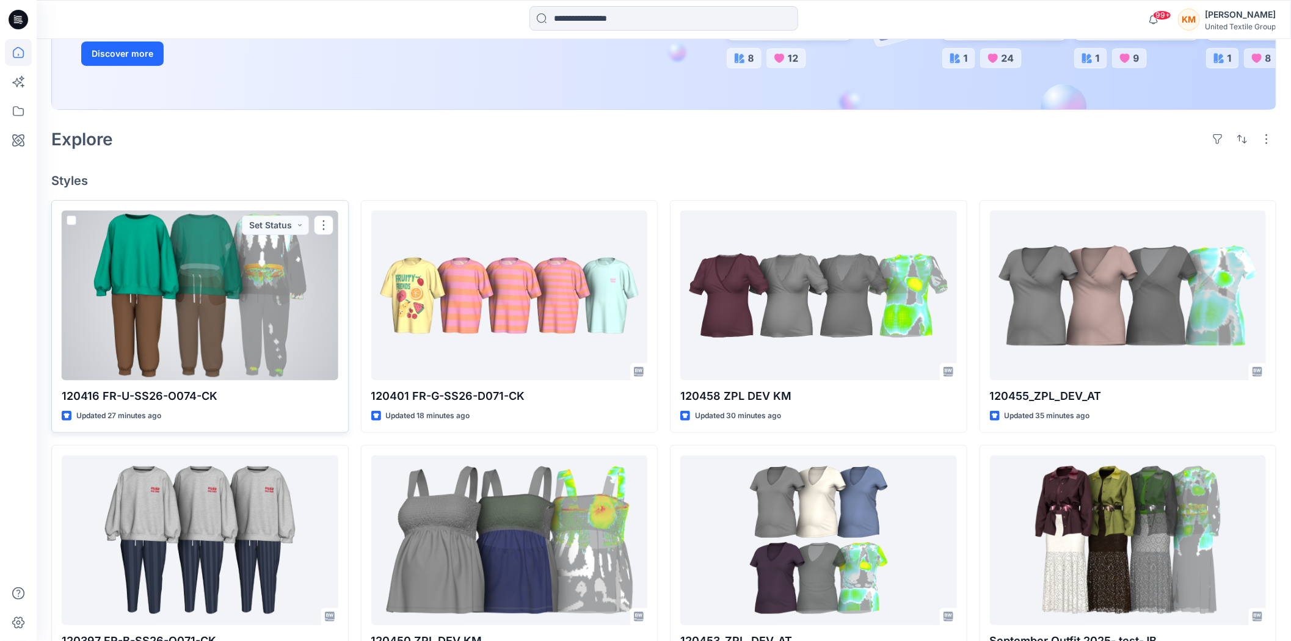
click at [194, 268] on div at bounding box center [200, 296] width 277 height 170
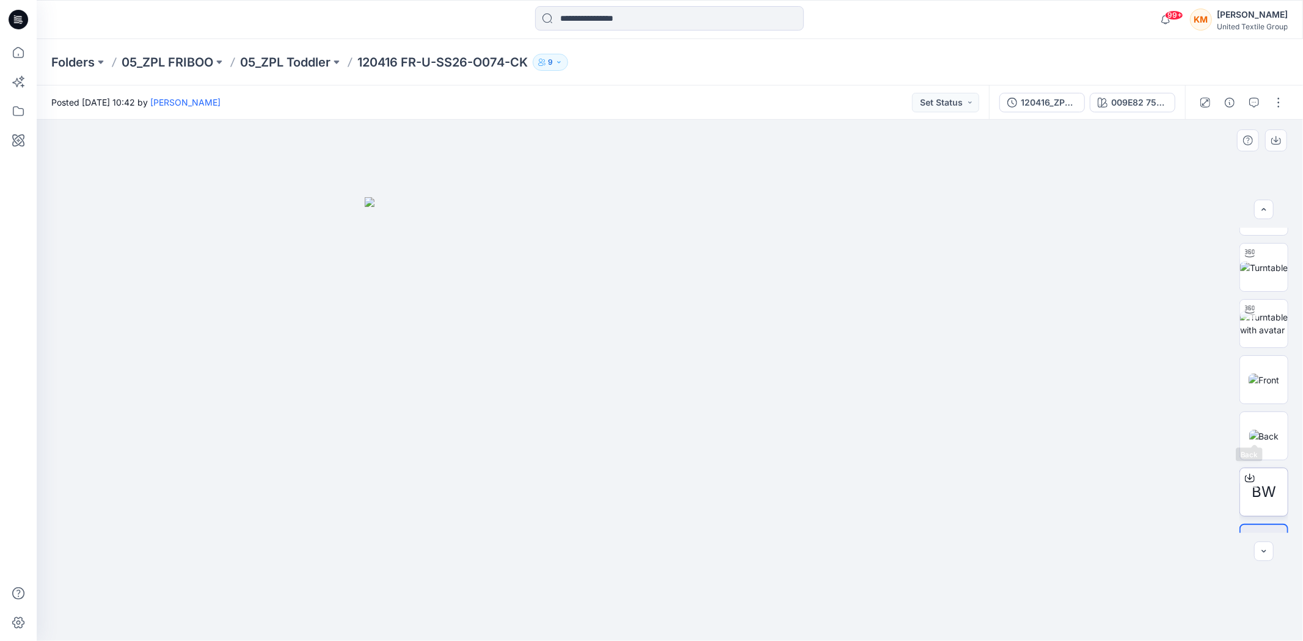
scroll to position [80, 0]
click at [1248, 441] on icon at bounding box center [1250, 439] width 10 height 10
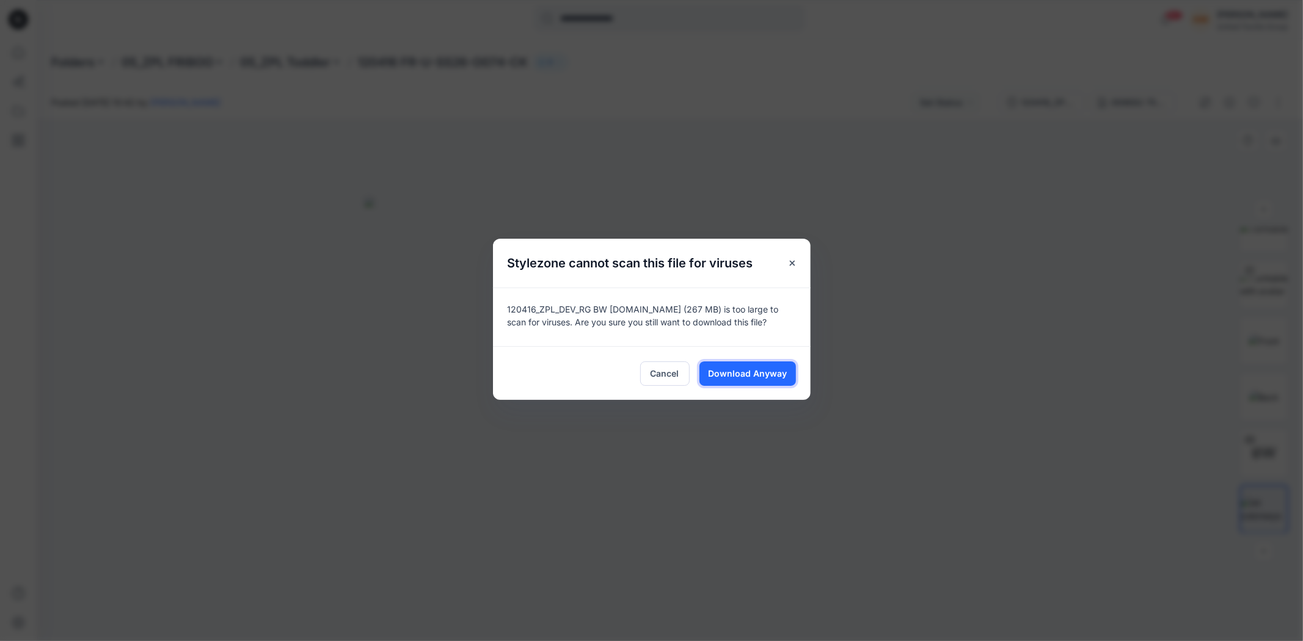
click at [760, 374] on span "Download Anyway" at bounding box center [747, 373] width 79 height 13
